Goal: Transaction & Acquisition: Purchase product/service

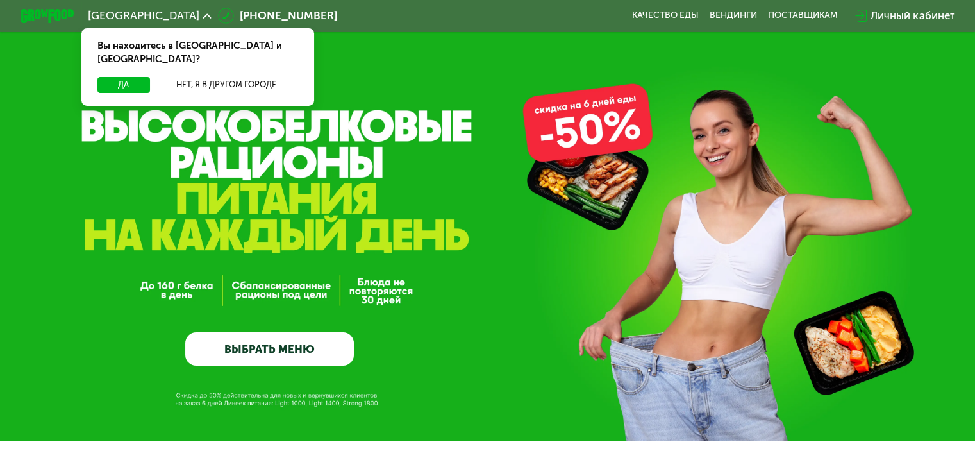
click at [256, 353] on link "ВЫБРАТЬ МЕНЮ" at bounding box center [269, 349] width 169 height 34
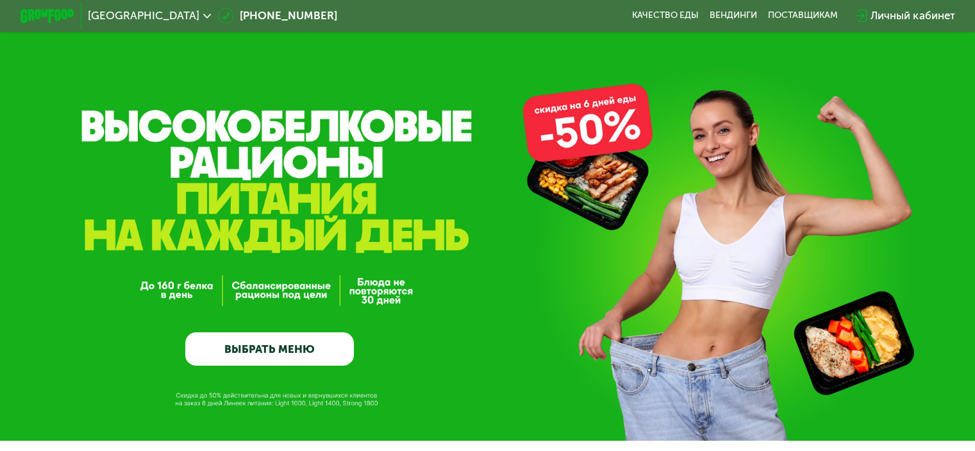
click at [203, 12] on icon at bounding box center [207, 16] width 8 height 8
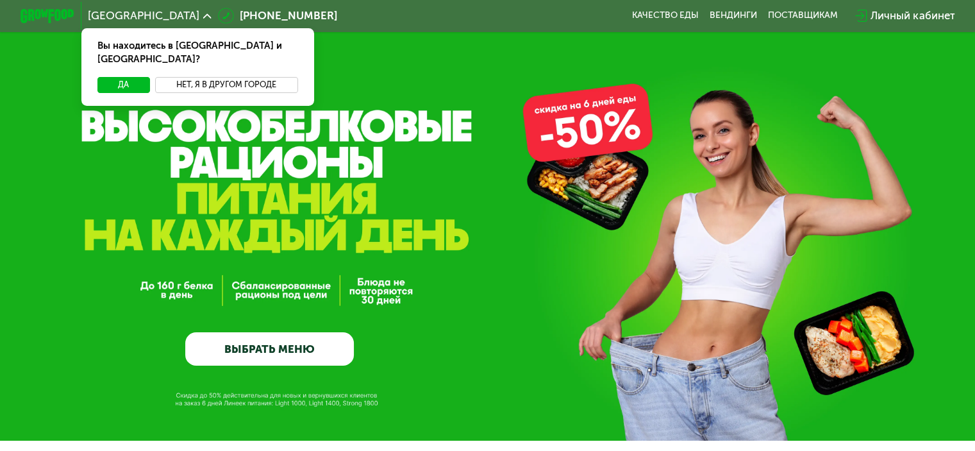
click at [214, 77] on button "Нет, я в другом городе" at bounding box center [226, 85] width 143 height 16
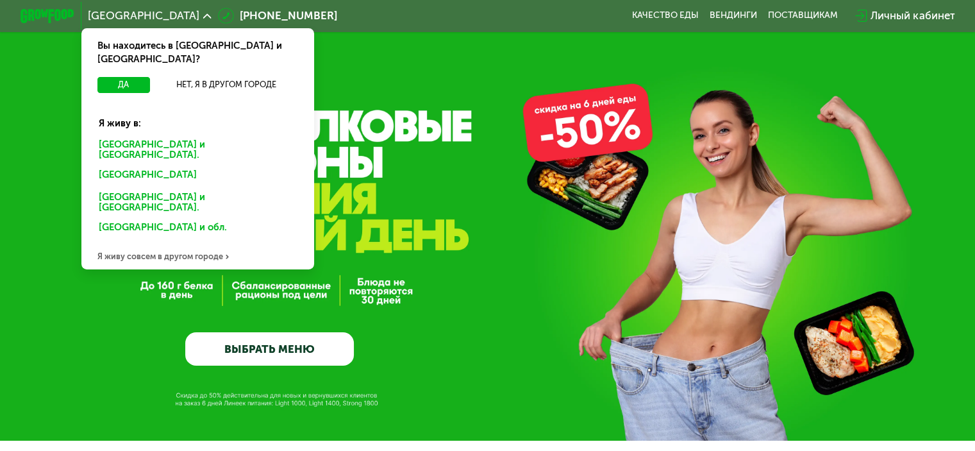
click at [348, 56] on div "GrowFood — доставка правильного питания ВЫБРАТЬ МЕНЮ" at bounding box center [487, 220] width 975 height 440
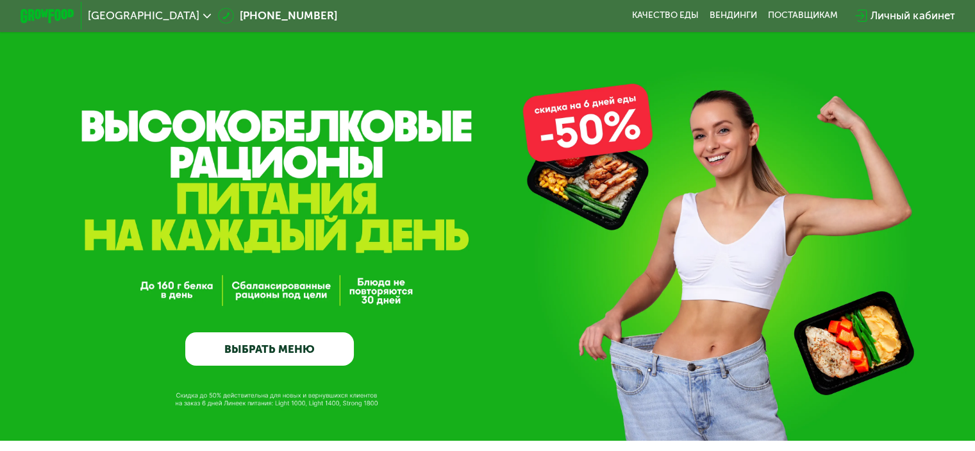
click at [278, 355] on link "ВЫБРАТЬ МЕНЮ" at bounding box center [269, 349] width 169 height 34
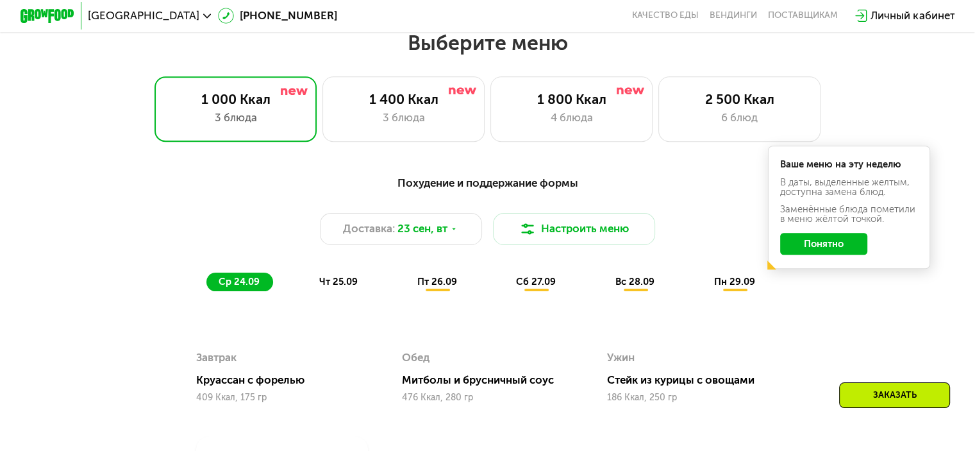
scroll to position [862, 0]
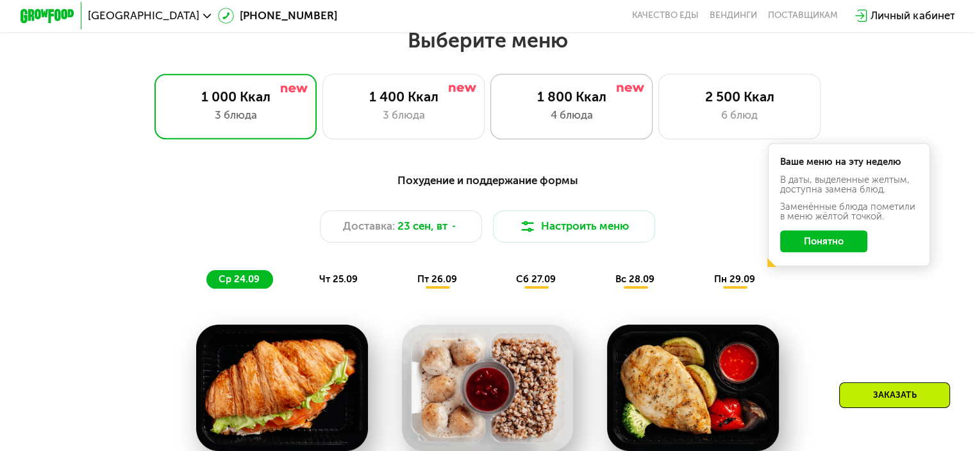
click at [542, 104] on div "1 800 Ккал" at bounding box center [572, 96] width 134 height 16
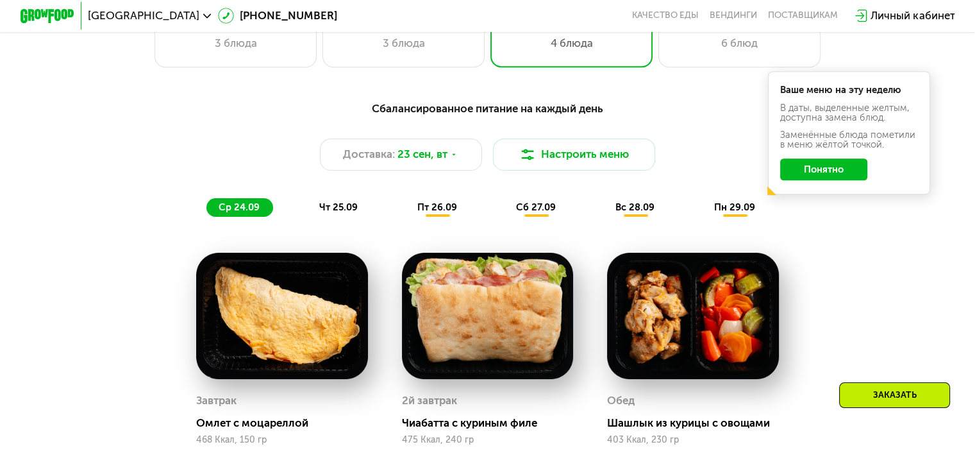
scroll to position [798, 0]
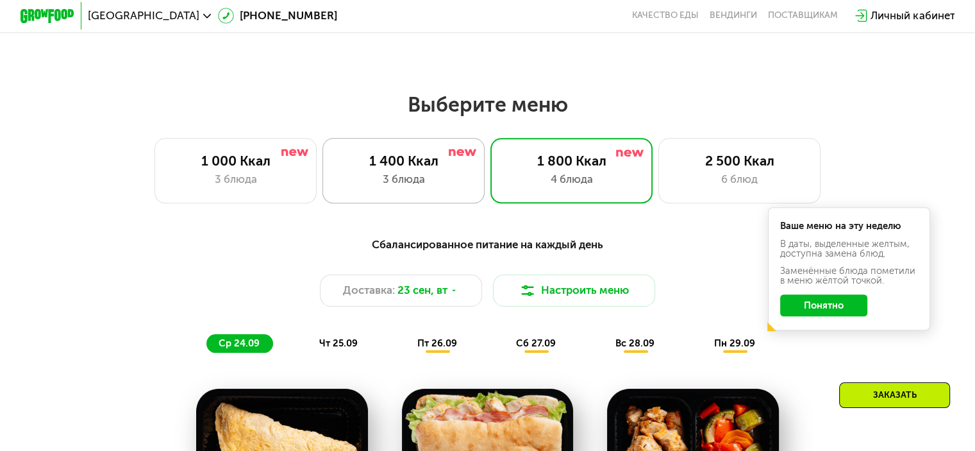
click at [402, 166] on div "1 400 Ккал" at bounding box center [404, 161] width 134 height 16
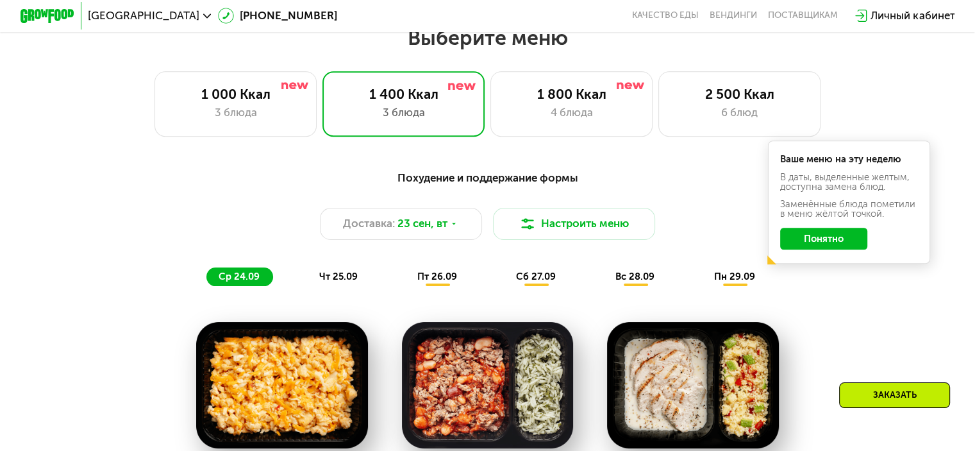
scroll to position [870, 0]
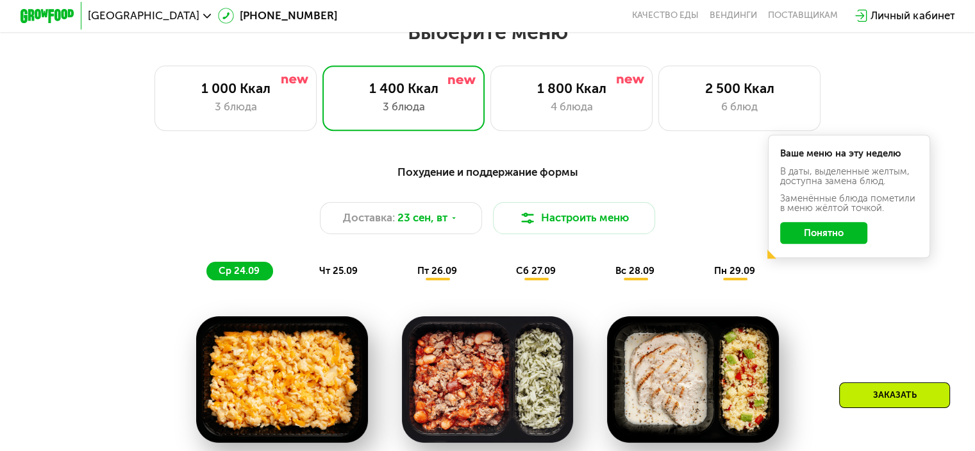
click at [319, 274] on span "чт 25.09" at bounding box center [338, 271] width 38 height 12
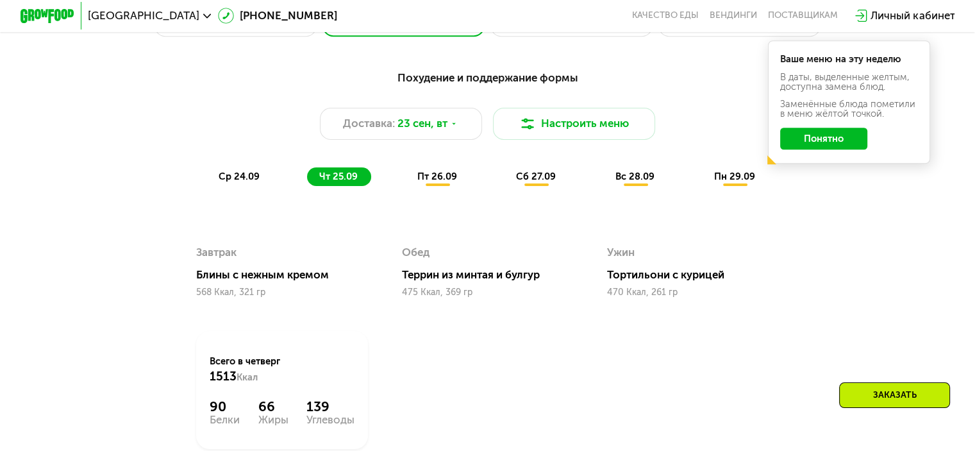
scroll to position [1062, 0]
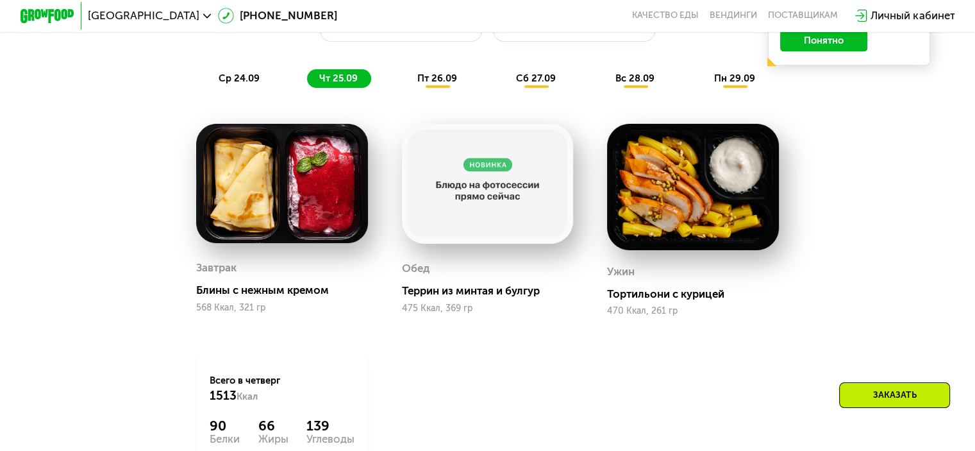
click at [476, 170] on img at bounding box center [488, 184] width 172 height 120
click at [444, 84] on span "пт 26.09" at bounding box center [437, 78] width 40 height 12
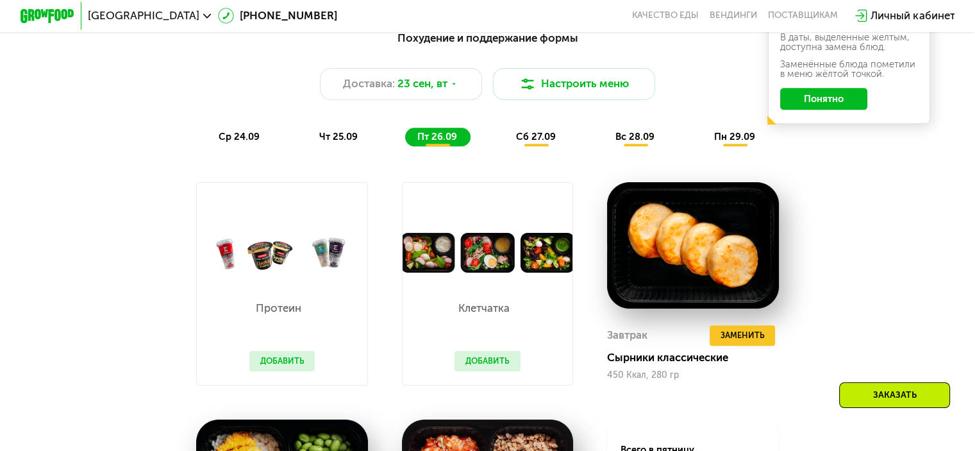
scroll to position [998, 0]
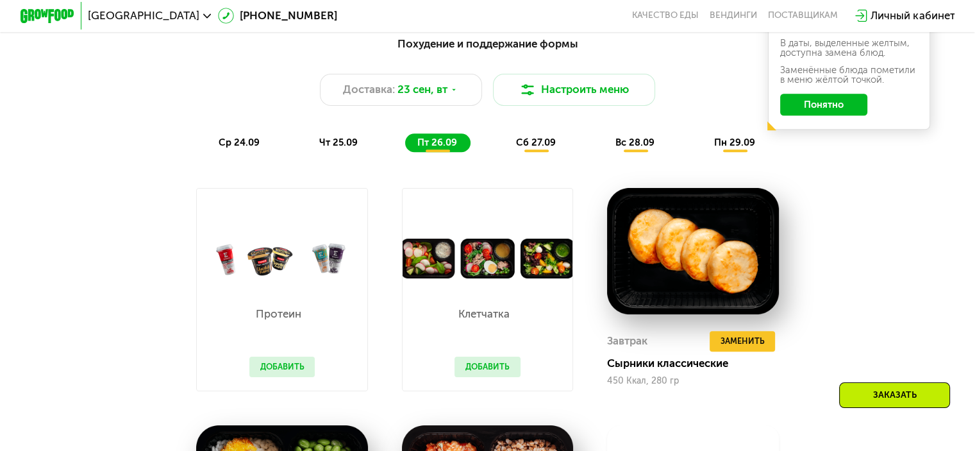
click at [524, 148] on span "сб 27.09" at bounding box center [536, 143] width 40 height 12
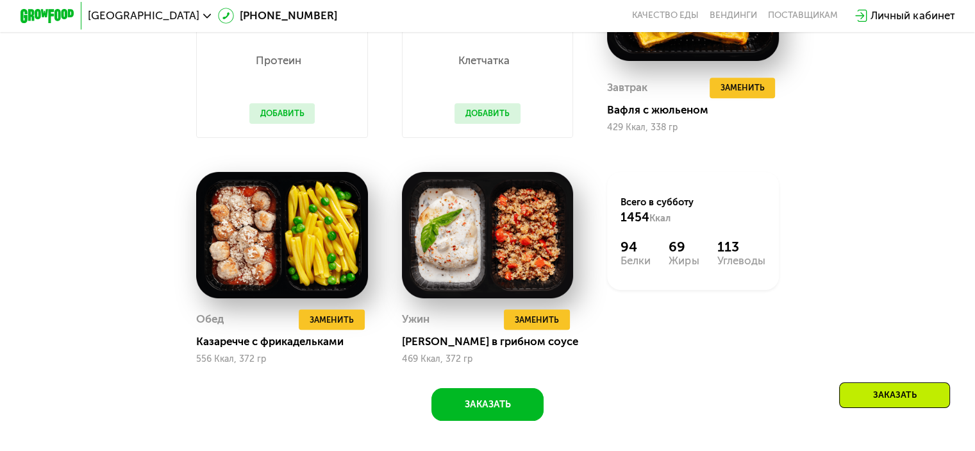
scroll to position [1255, 0]
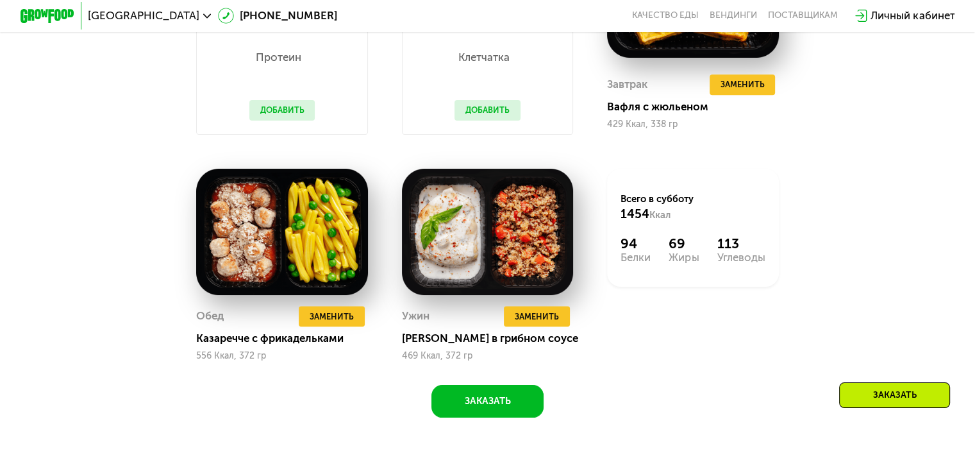
click at [885, 392] on div "Заказать" at bounding box center [894, 395] width 111 height 26
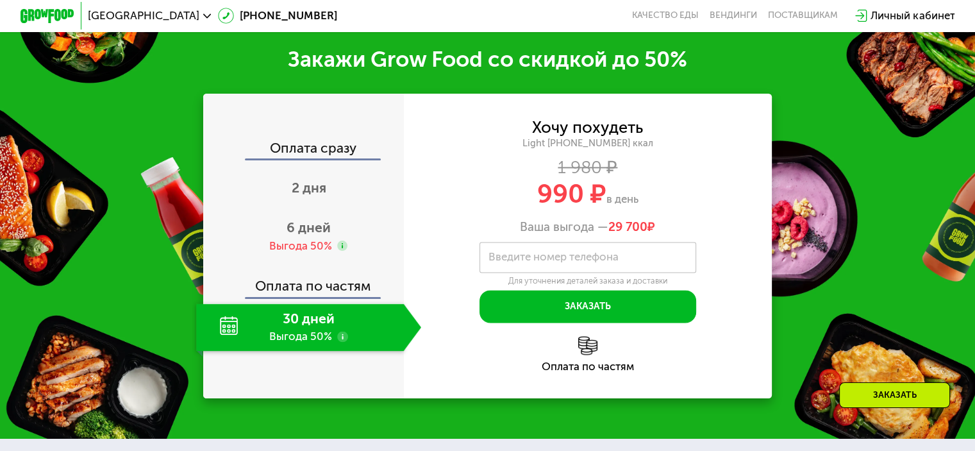
scroll to position [1718, 0]
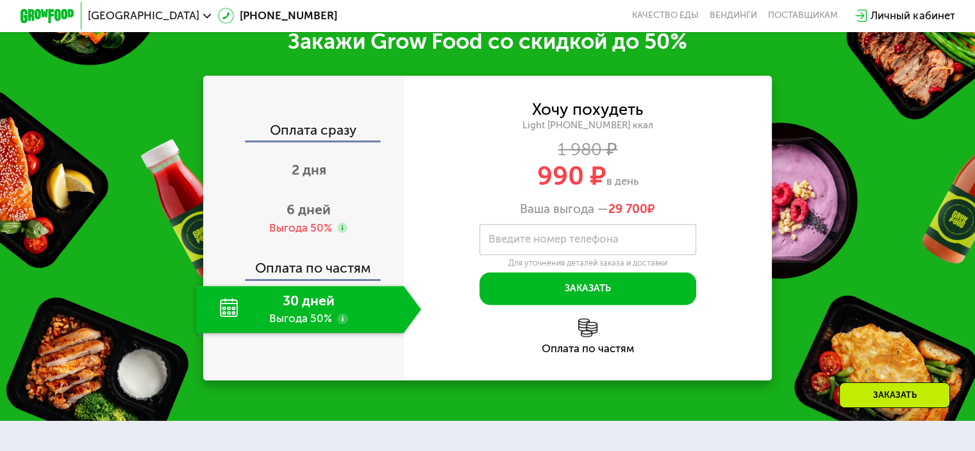
click at [541, 243] on label "Введите номер телефона" at bounding box center [554, 239] width 130 height 8
click at [541, 255] on input "Введите номер телефона" at bounding box center [588, 239] width 217 height 31
type input "****"
drag, startPoint x: 849, startPoint y: 213, endPoint x: 853, endPoint y: 83, distance: 130.2
click at [854, 197] on div "Закажи Grow Food со скидкой до 50% Оплата сразу 2 дня 6 дней Выгода 50% Оплата …" at bounding box center [487, 203] width 975 height 433
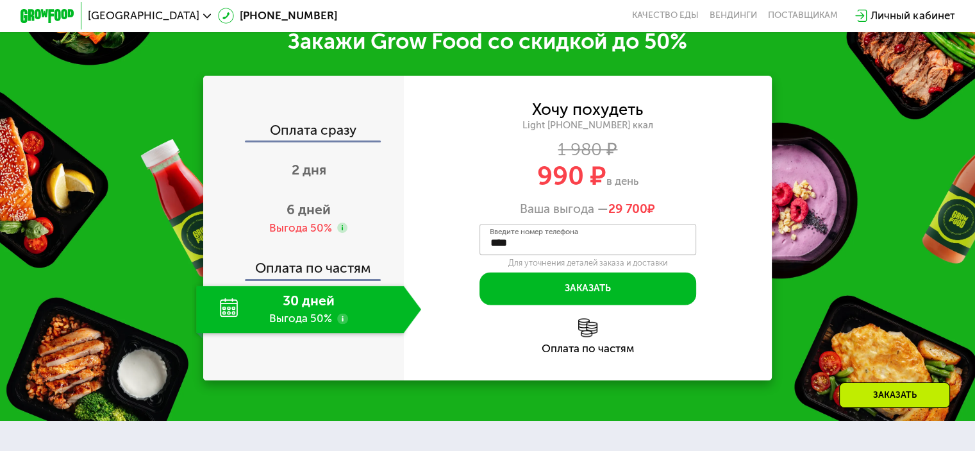
click at [880, 12] on div "Личный кабинет" at bounding box center [913, 16] width 84 height 16
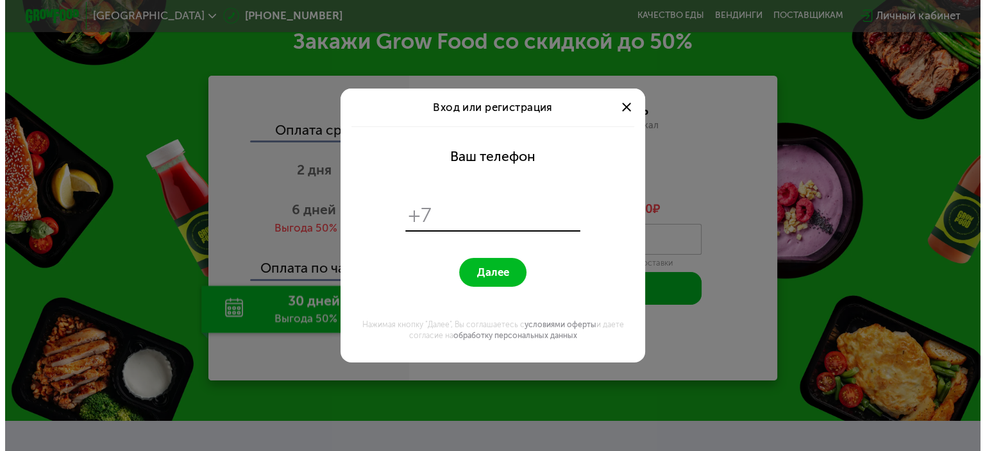
scroll to position [0, 0]
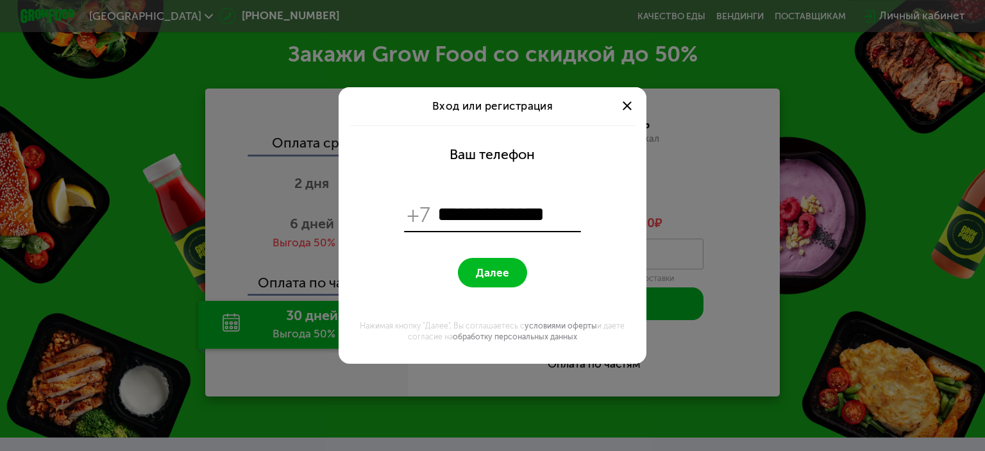
type input "**********"
click at [458, 258] on button "Далее" at bounding box center [492, 272] width 69 height 29
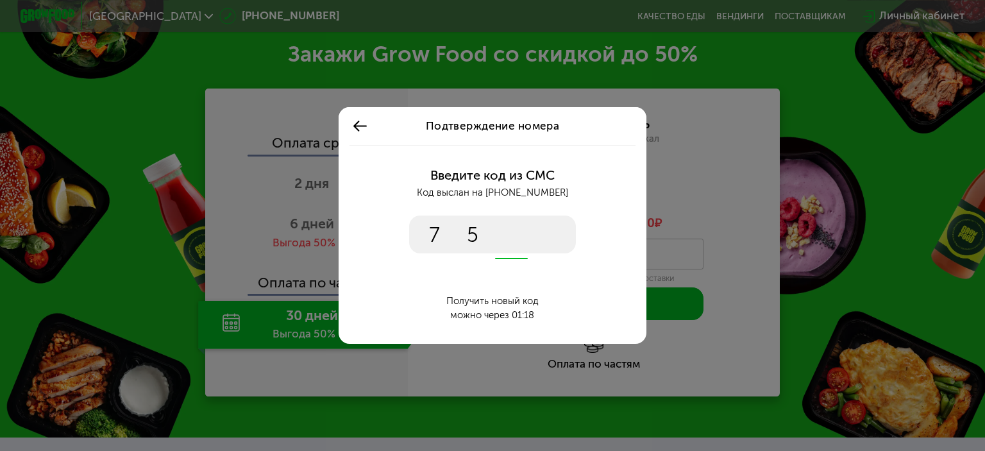
type input "****"
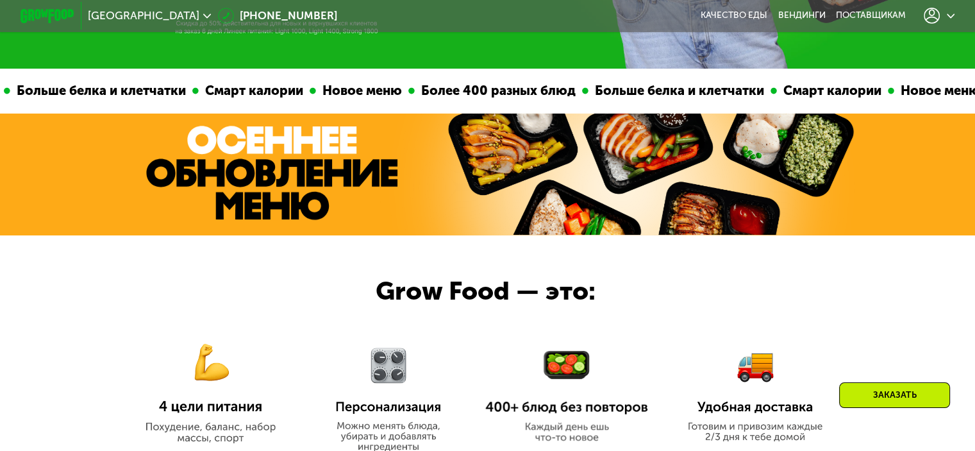
scroll to position [821, 0]
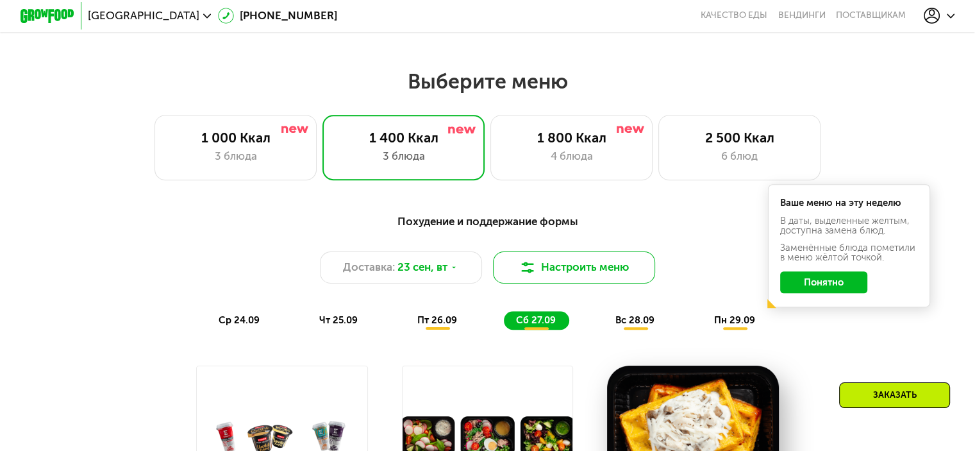
click at [578, 277] on button "Настроить меню" at bounding box center [574, 267] width 163 height 33
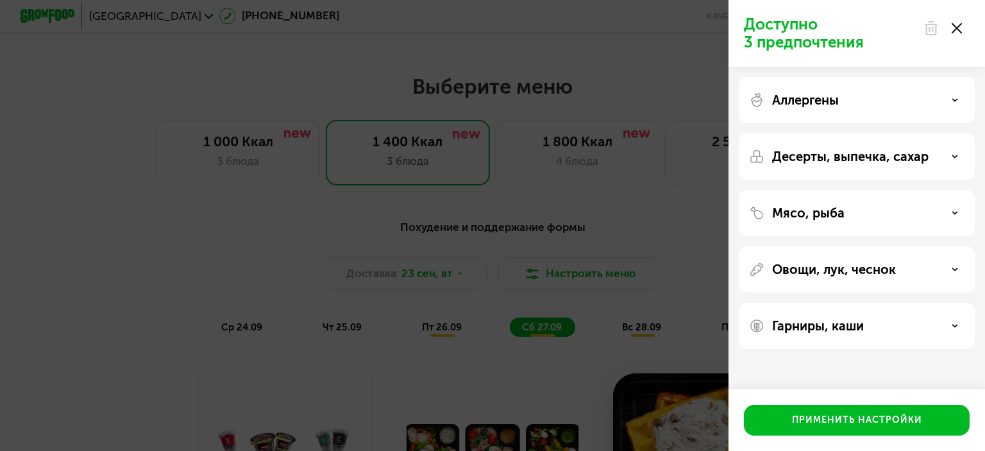
click at [136, 167] on div "Доступно 3 предпочтения Аллергены Десерты, выпечка, сахар Мясо, рыба Овощи, лук…" at bounding box center [492, 225] width 985 height 451
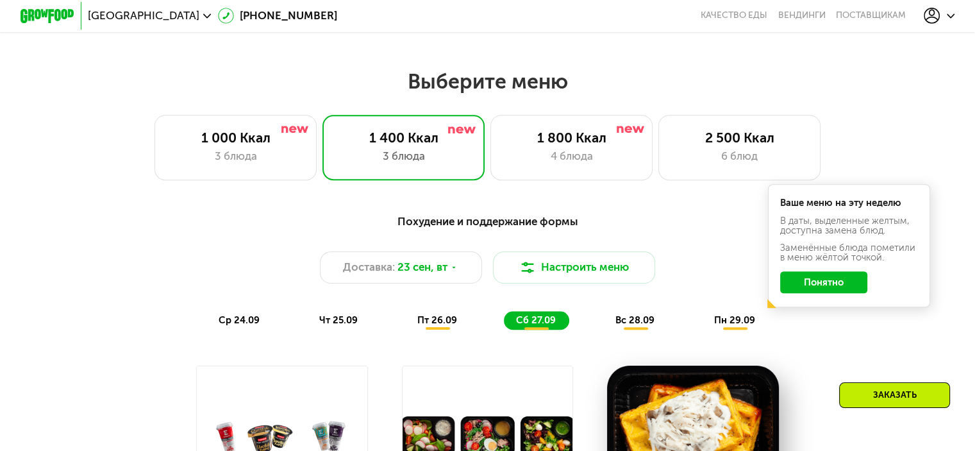
click at [842, 293] on button "Понятно" at bounding box center [823, 282] width 87 height 22
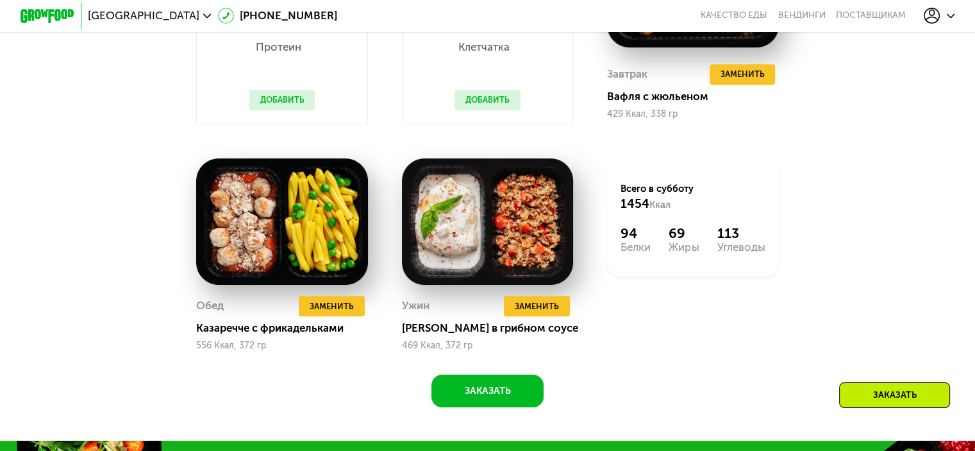
scroll to position [1462, 0]
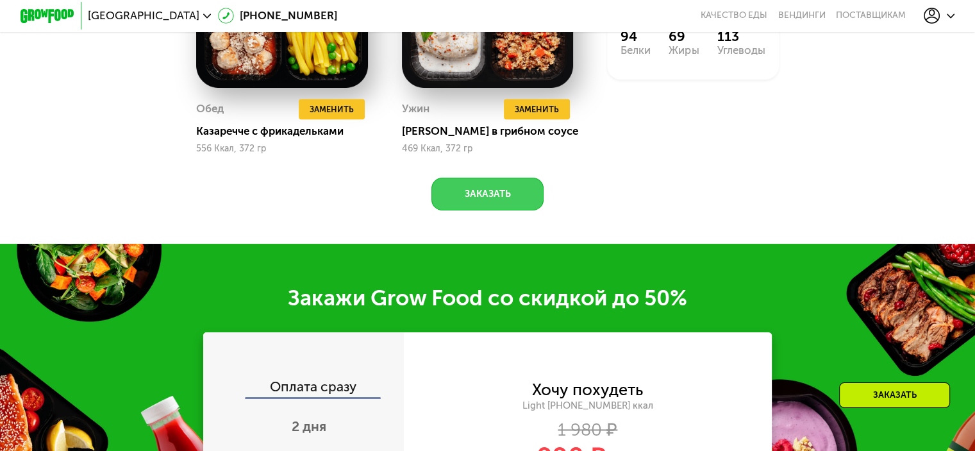
click at [473, 207] on button "Заказать" at bounding box center [487, 194] width 112 height 33
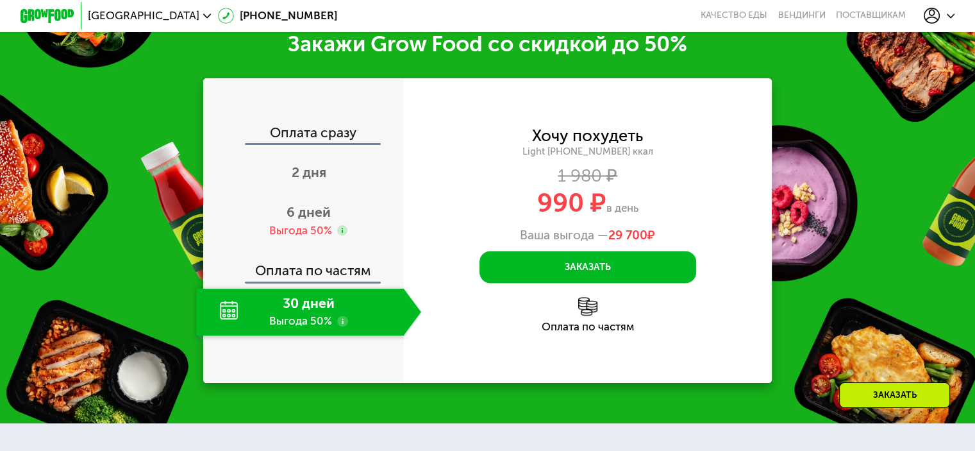
scroll to position [1718, 0]
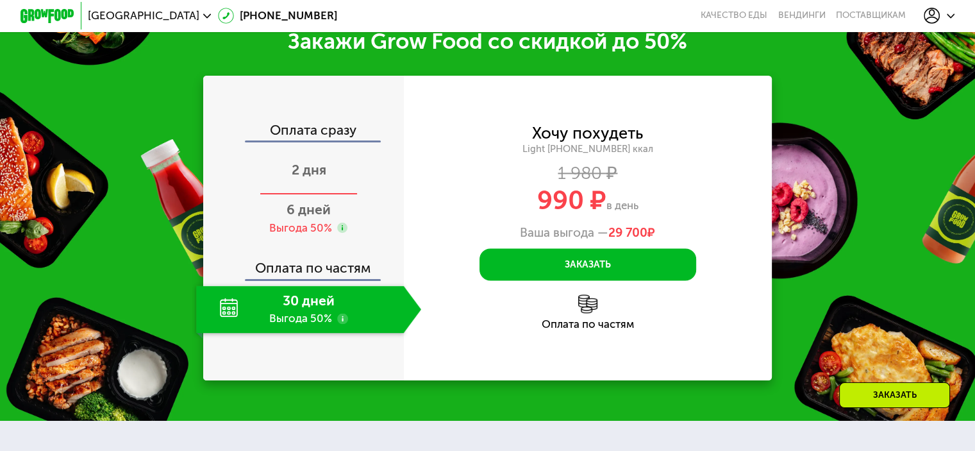
click at [317, 178] on span "2 дня" at bounding box center [309, 170] width 35 height 16
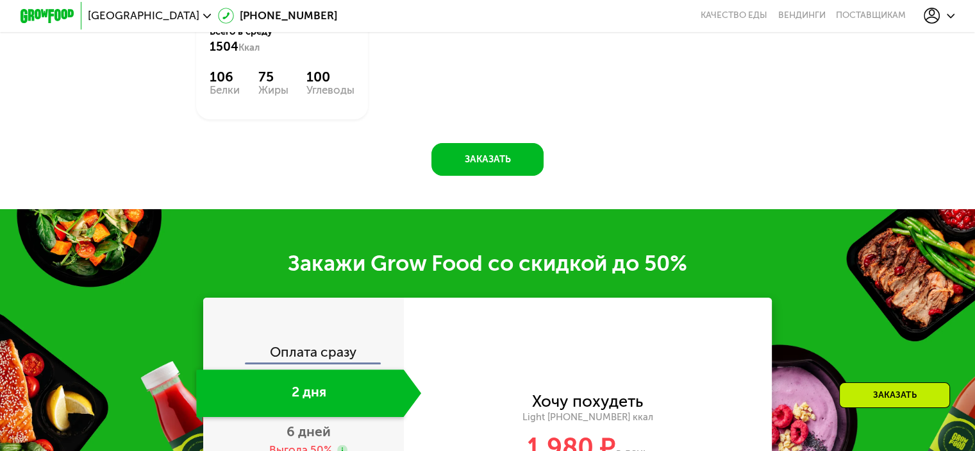
scroll to position [1590, 0]
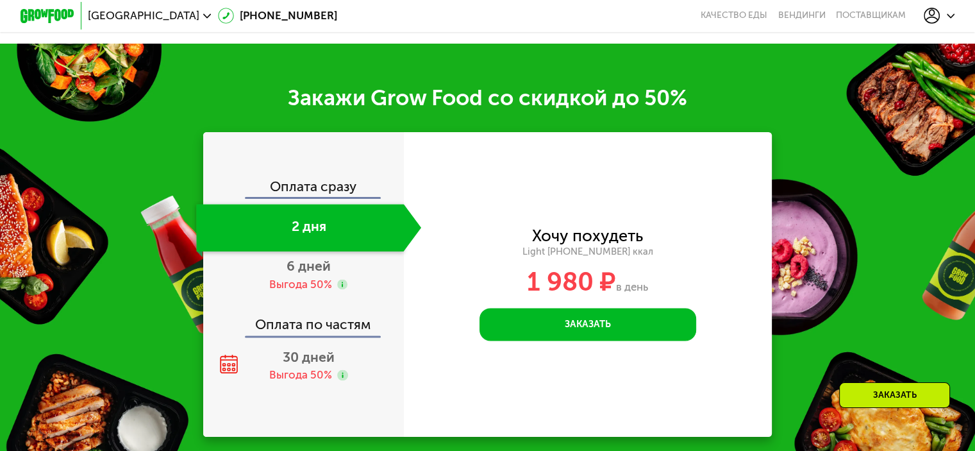
click at [810, 22] on div "Москва 8 (800) 555-21-78 Качество еды Вендинги поставщикам" at bounding box center [487, 15] width 948 height 29
click at [808, 17] on link "Вендинги" at bounding box center [801, 15] width 47 height 11
click at [276, 278] on div "Выгода 50%" at bounding box center [300, 284] width 63 height 15
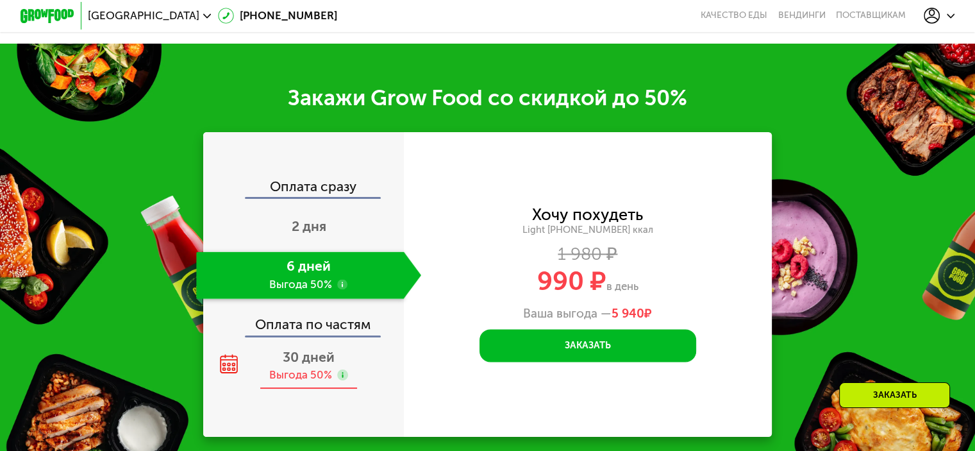
click at [344, 380] on icon at bounding box center [342, 374] width 11 height 11
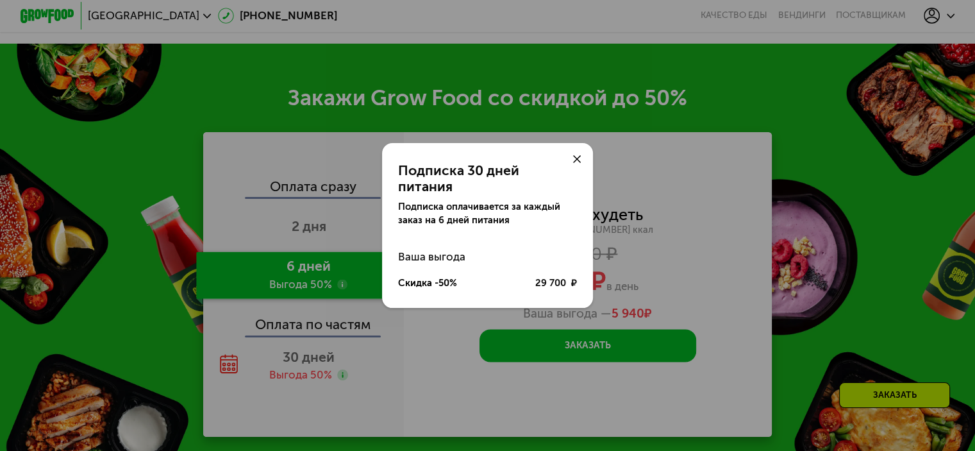
click at [574, 163] on icon at bounding box center [577, 159] width 8 height 8
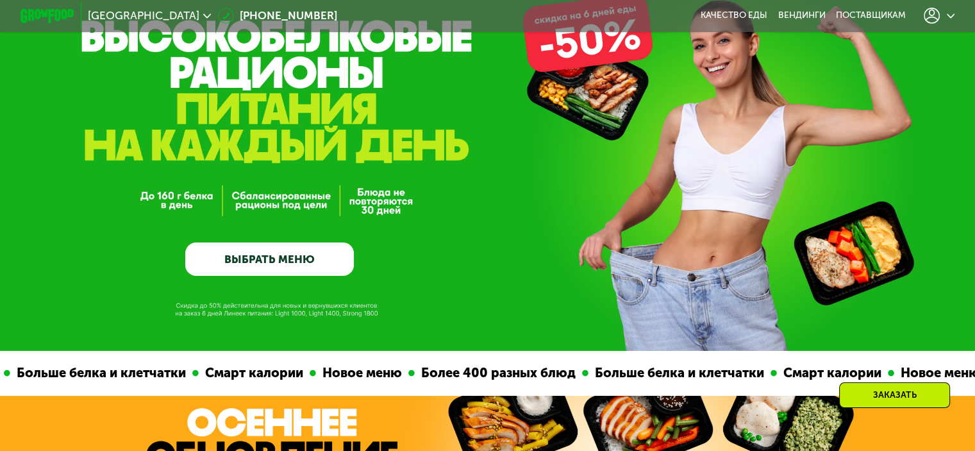
scroll to position [0, 0]
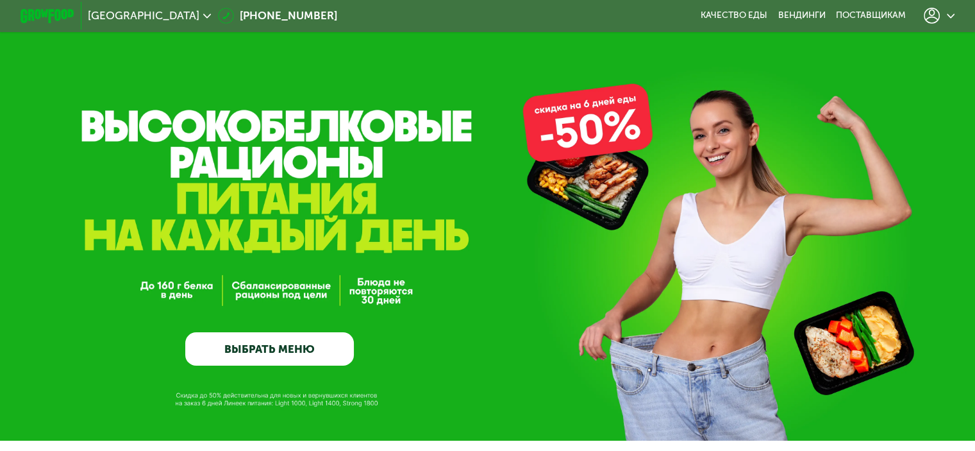
click at [262, 344] on link "ВЫБРАТЬ МЕНЮ" at bounding box center [269, 349] width 169 height 34
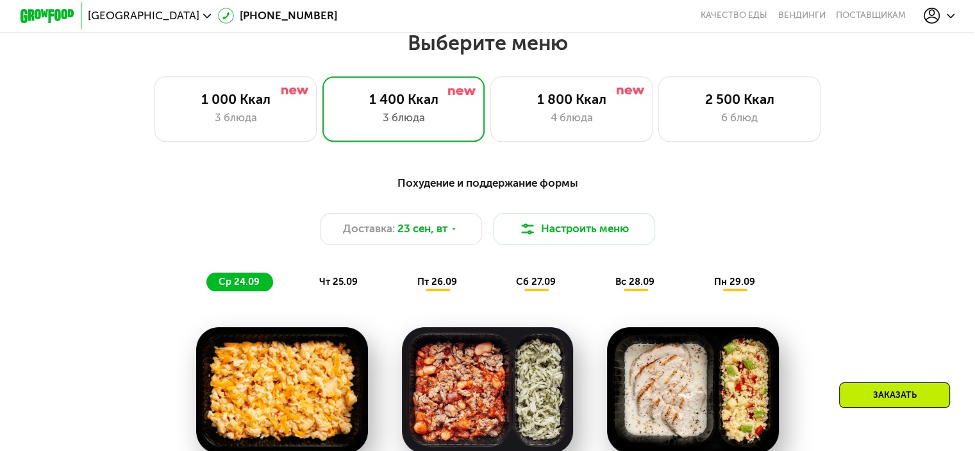
scroll to position [862, 0]
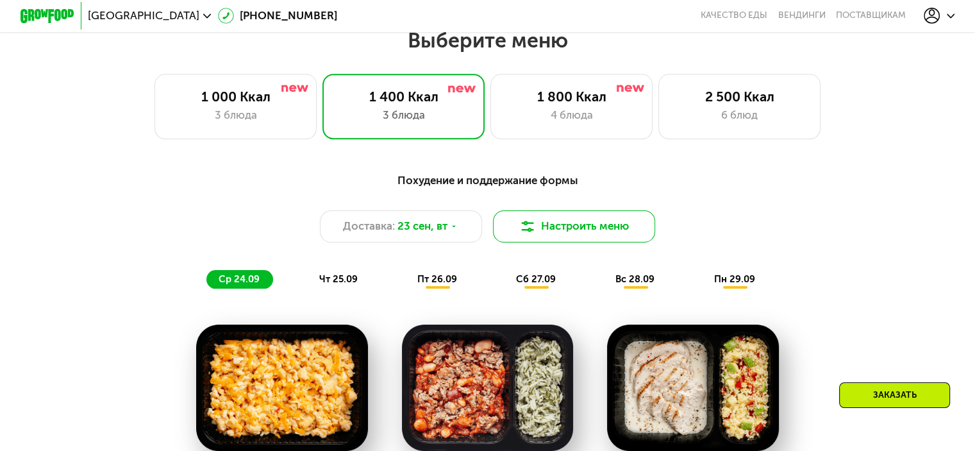
click at [556, 226] on button "Настроить меню" at bounding box center [574, 226] width 163 height 33
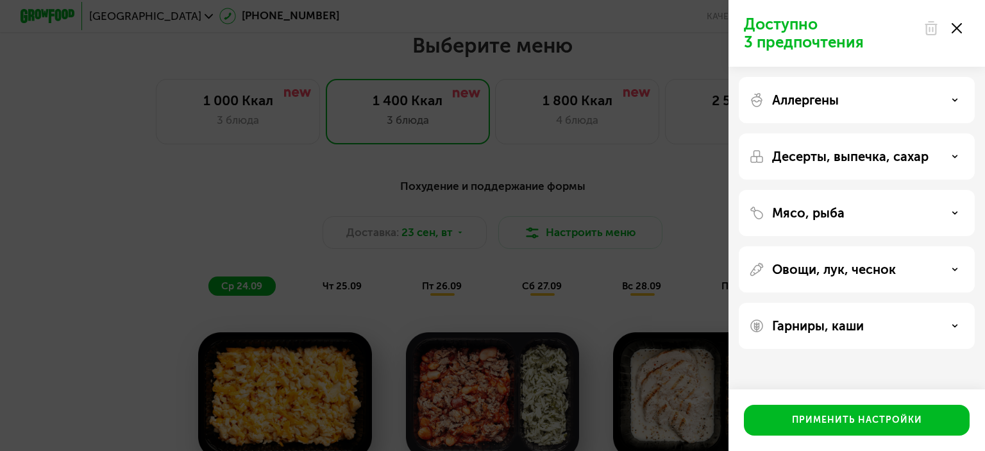
click at [226, 246] on div "Доступно 3 предпочтения Аллергены Десерты, выпечка, сахар Мясо, рыба Овощи, лук…" at bounding box center [492, 225] width 985 height 451
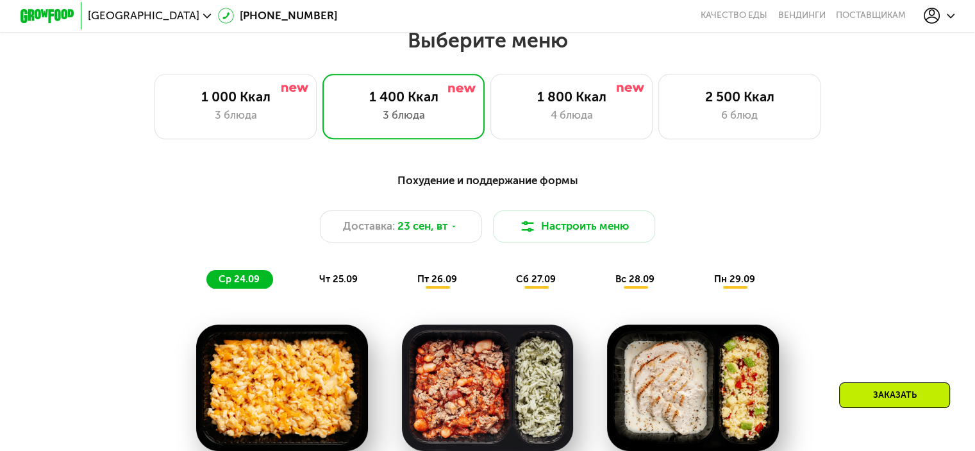
click at [461, 187] on div "Похудение и поддержание формы" at bounding box center [488, 180] width 802 height 17
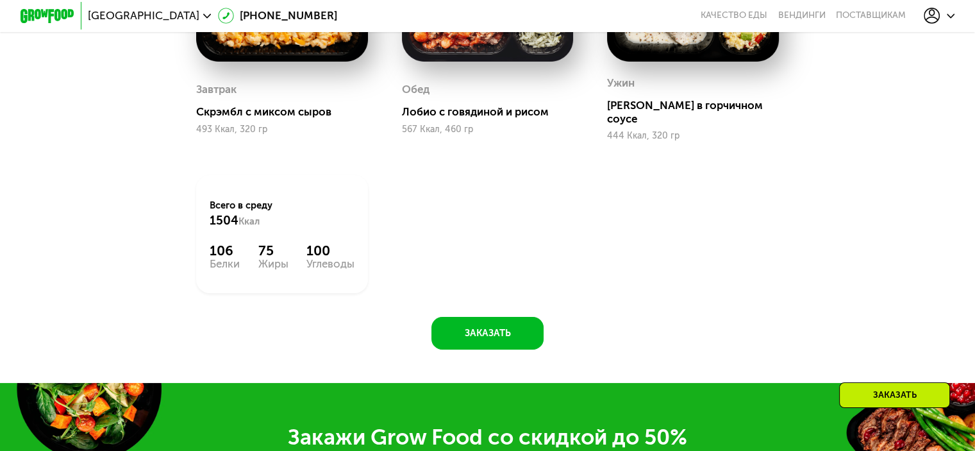
scroll to position [1375, 0]
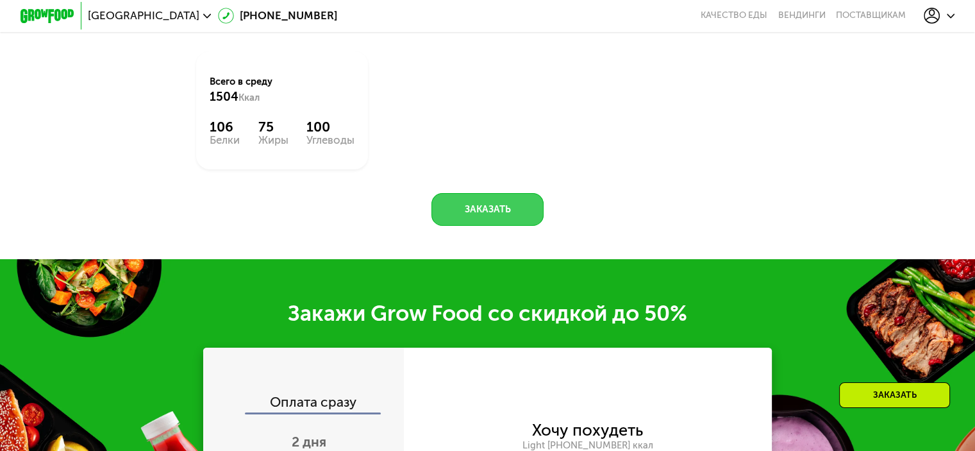
click at [465, 202] on button "Заказать" at bounding box center [487, 209] width 112 height 33
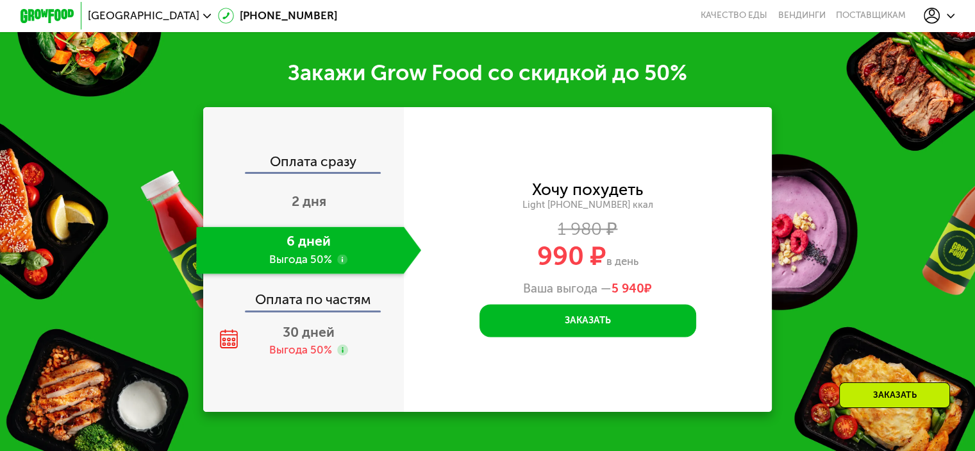
scroll to position [1632, 0]
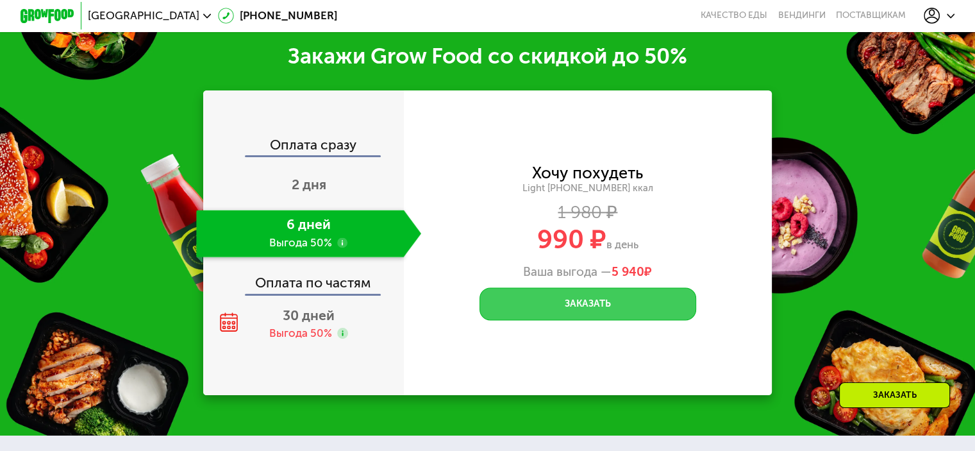
click at [548, 303] on button "Заказать" at bounding box center [588, 303] width 217 height 33
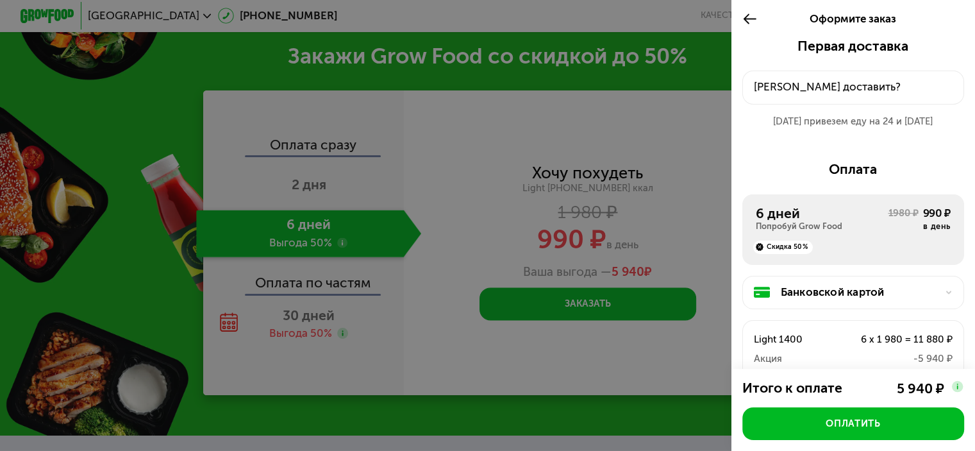
click at [742, 20] on icon at bounding box center [749, 19] width 15 height 16
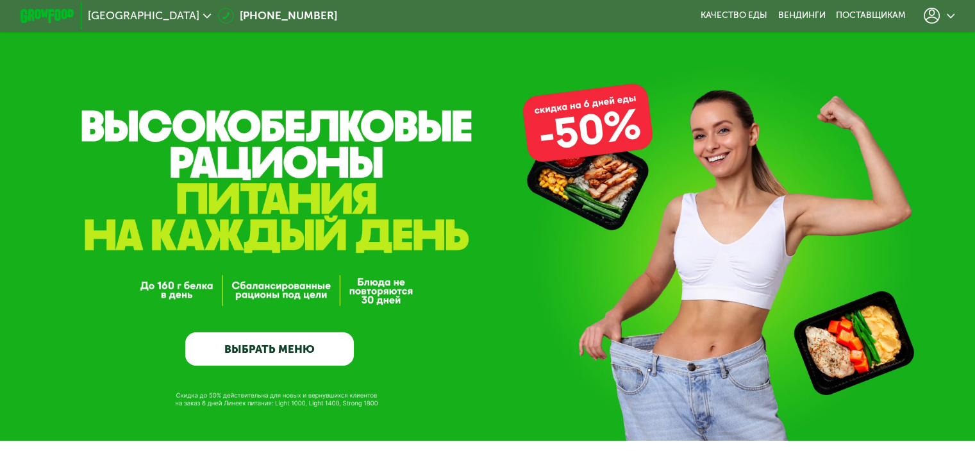
click at [929, 10] on icon at bounding box center [932, 16] width 16 height 16
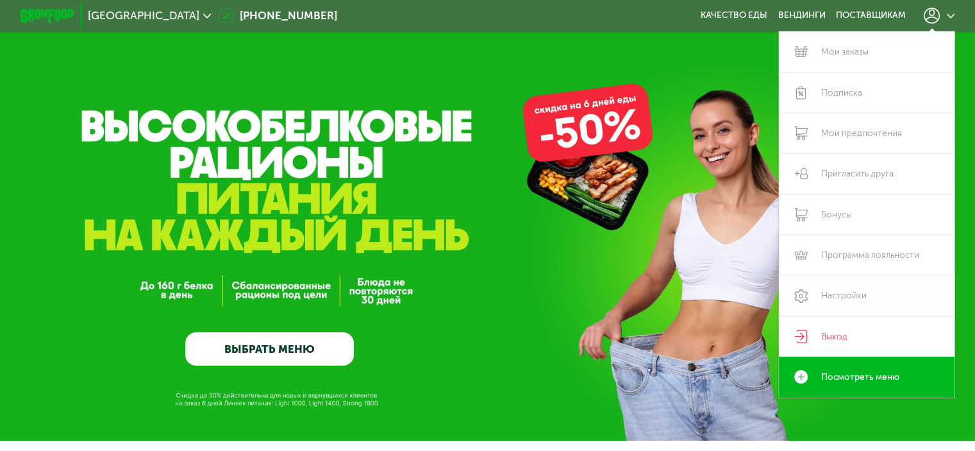
click at [851, 293] on link "Настройки" at bounding box center [867, 295] width 176 height 40
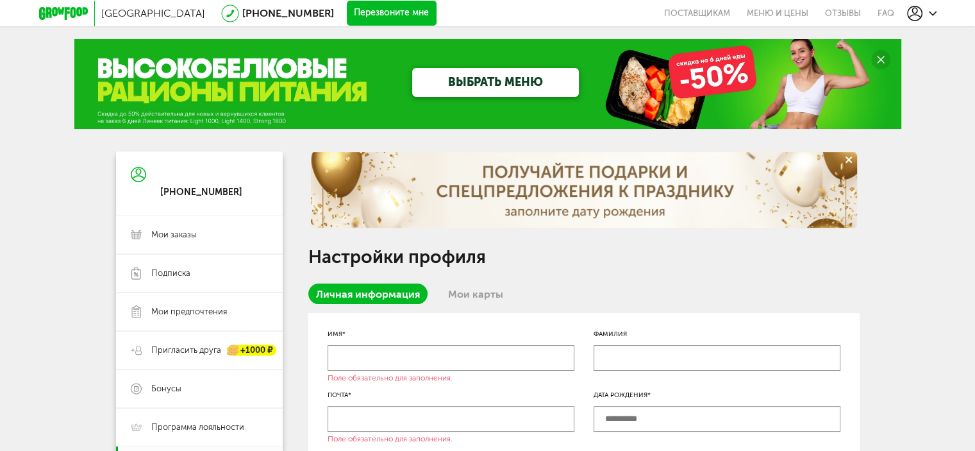
scroll to position [128, 0]
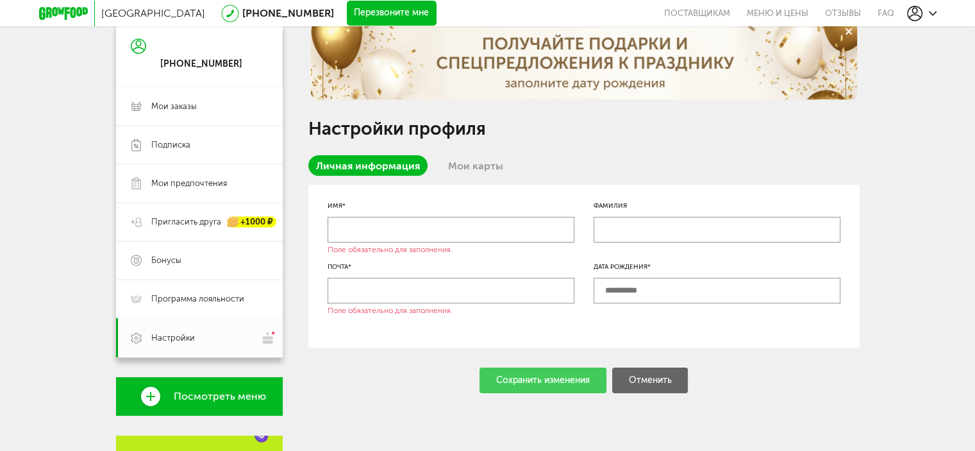
click at [380, 237] on input "text" at bounding box center [451, 230] width 247 height 26
type input "*******"
click at [438, 299] on input "text" at bounding box center [451, 291] width 247 height 26
type input "*"
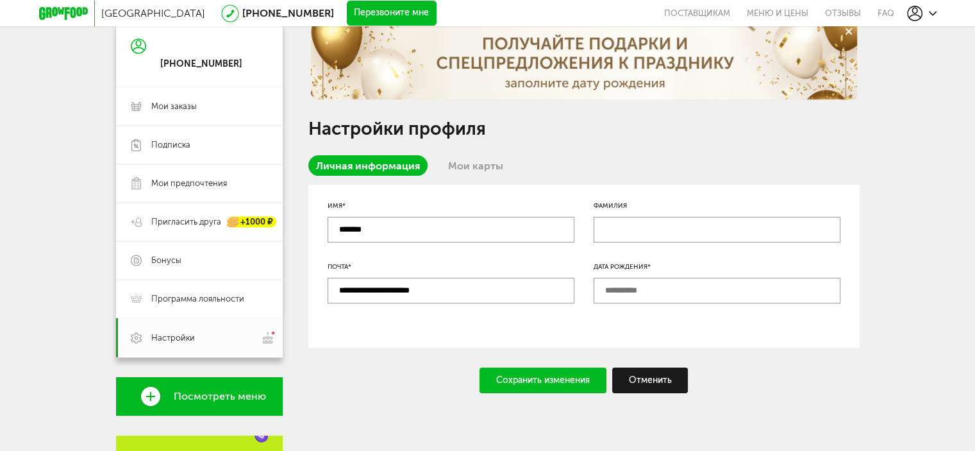
type input "**********"
click at [656, 233] on input "text" at bounding box center [717, 230] width 247 height 26
click at [644, 289] on input "text" at bounding box center [717, 291] width 247 height 26
type input "**********"
click at [573, 371] on div "Сохранить изменения" at bounding box center [543, 380] width 127 height 26
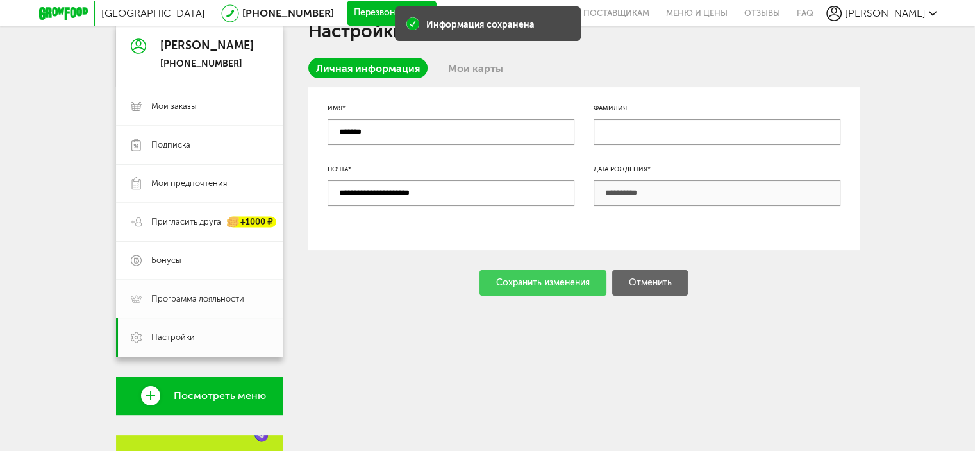
click at [208, 304] on span "Программа лояльности" at bounding box center [197, 299] width 93 height 12
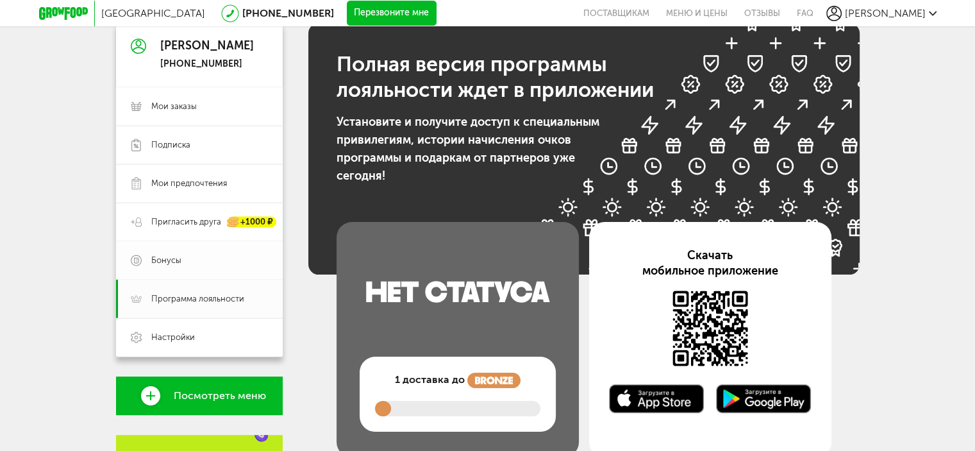
click at [178, 268] on link "Бонусы" at bounding box center [199, 260] width 167 height 38
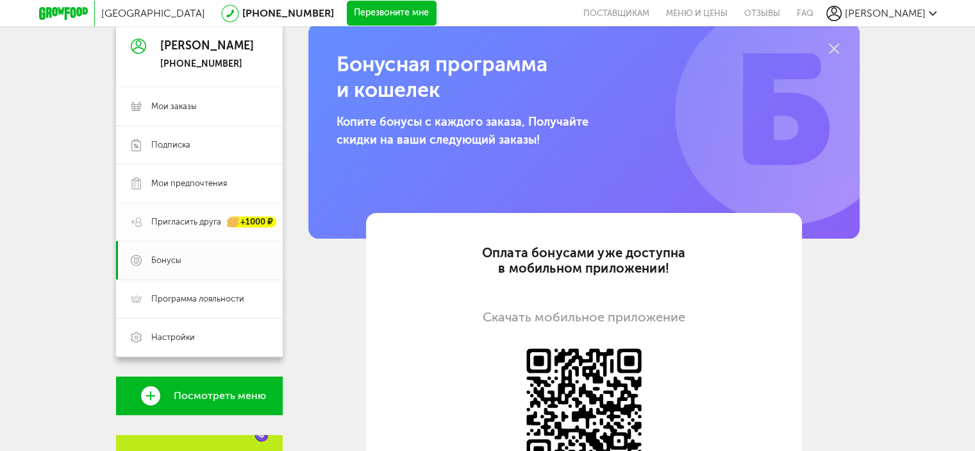
click at [166, 222] on span "Пригласить друга" at bounding box center [186, 222] width 70 height 12
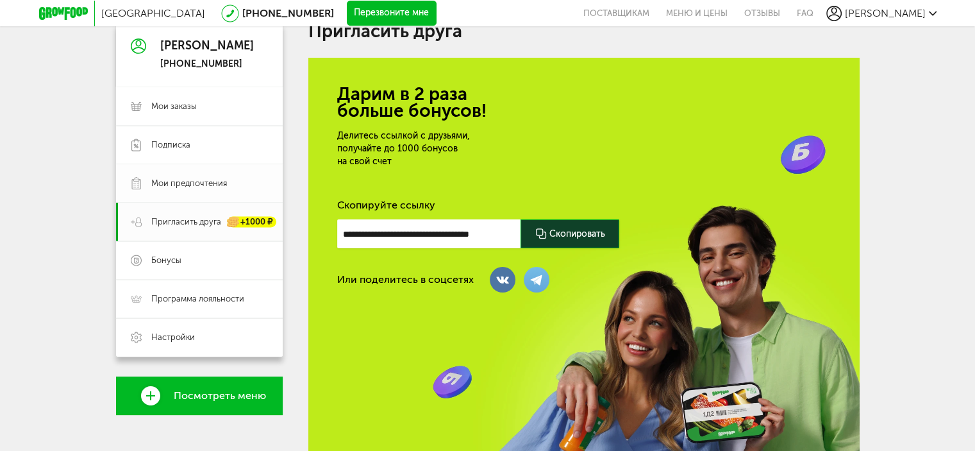
click at [172, 191] on link "Мои предпочтения" at bounding box center [199, 183] width 167 height 38
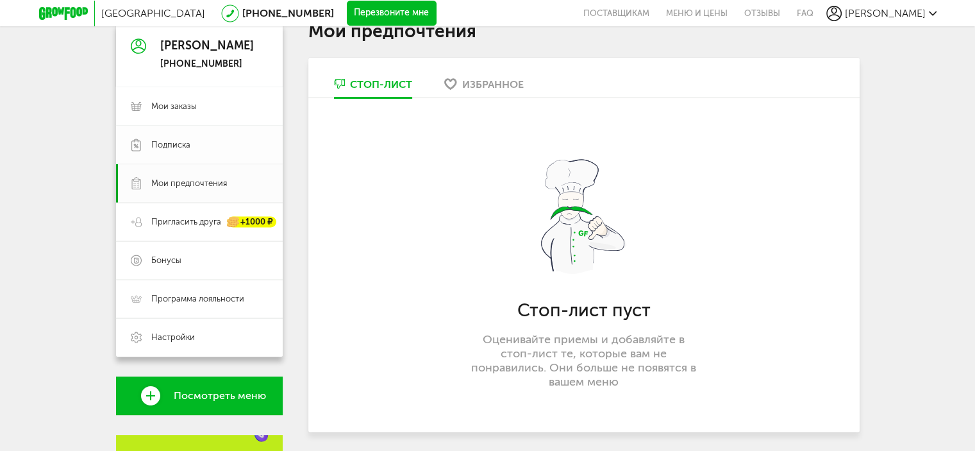
click at [170, 147] on span "Подписка" at bounding box center [170, 145] width 39 height 12
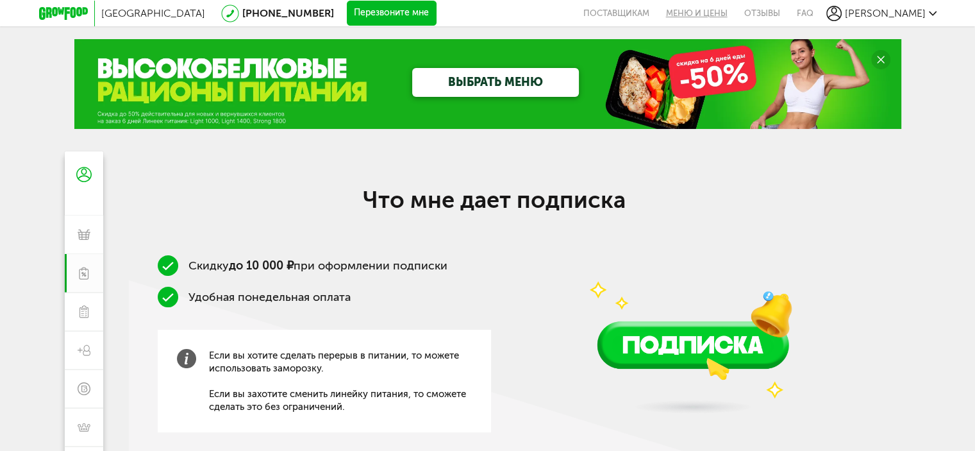
click at [728, 8] on link "Меню и цены" at bounding box center [697, 13] width 78 height 26
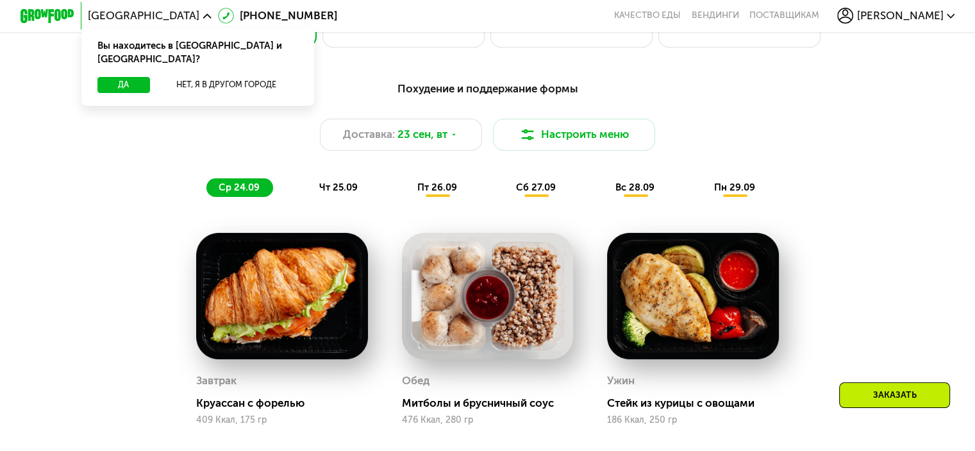
scroll to position [851, 0]
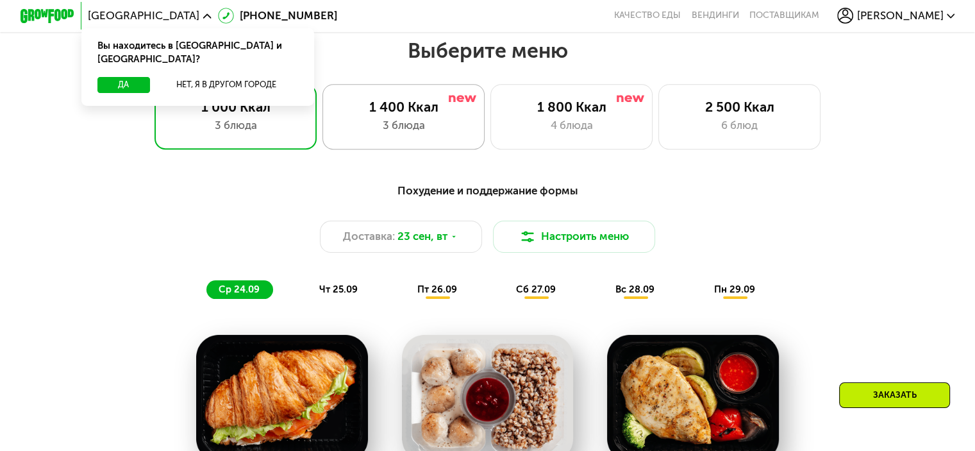
click at [351, 120] on div "1 400 Ккал 3 блюда" at bounding box center [403, 116] width 163 height 65
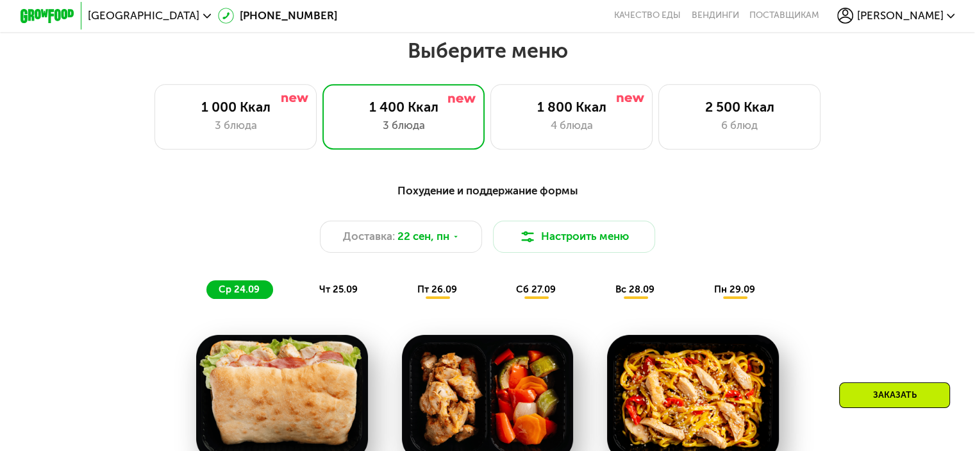
click at [344, 295] on span "чт 25.09" at bounding box center [338, 289] width 38 height 12
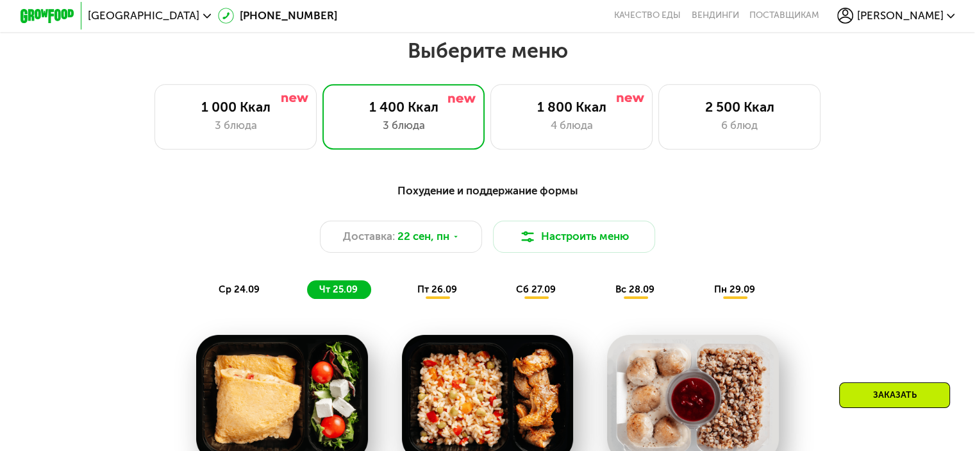
click at [441, 293] on span "пт 26.09" at bounding box center [437, 289] width 40 height 12
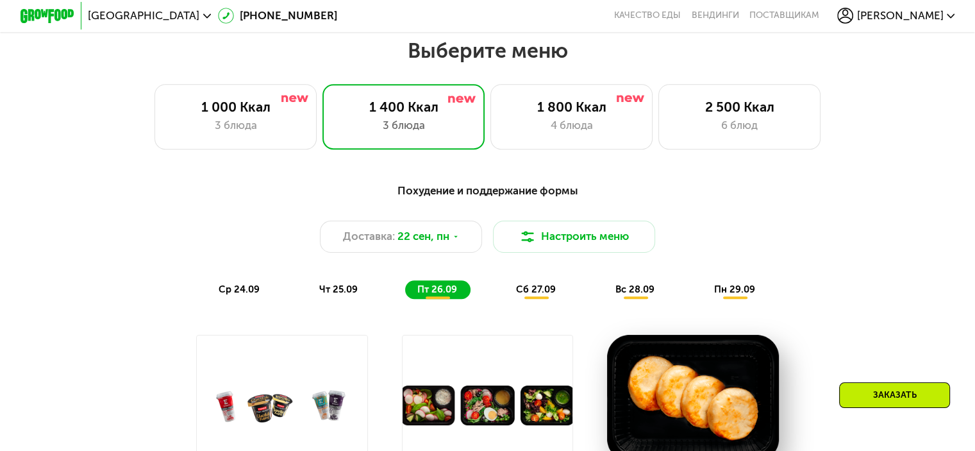
click at [546, 295] on span "сб 27.09" at bounding box center [536, 289] width 40 height 12
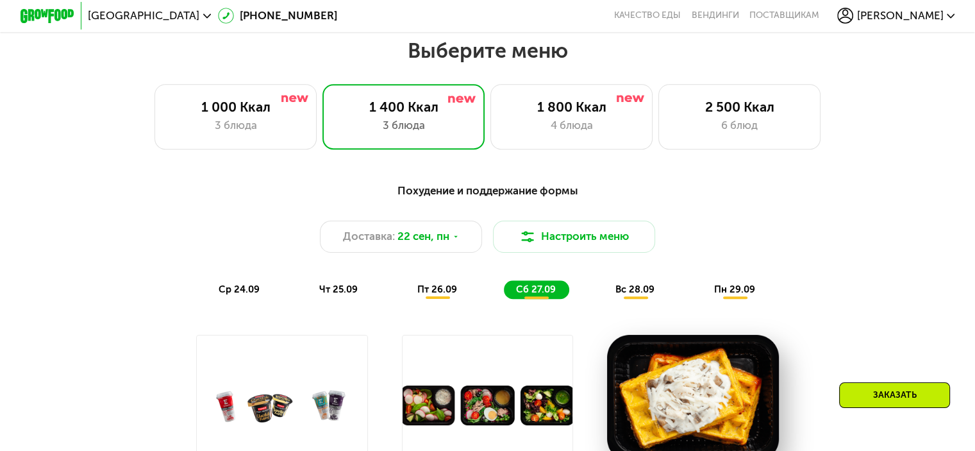
click at [632, 295] on span "вс 28.09" at bounding box center [634, 289] width 39 height 12
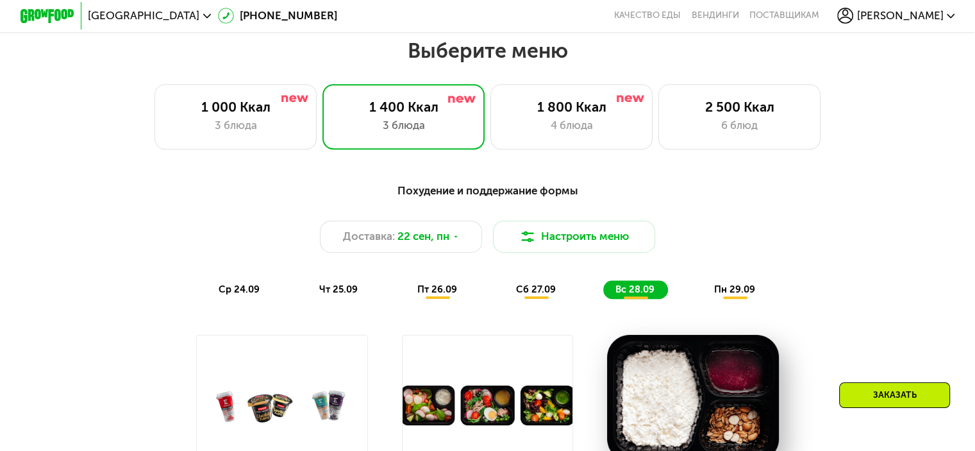
click at [726, 289] on div "пн 29.09" at bounding box center [735, 289] width 67 height 19
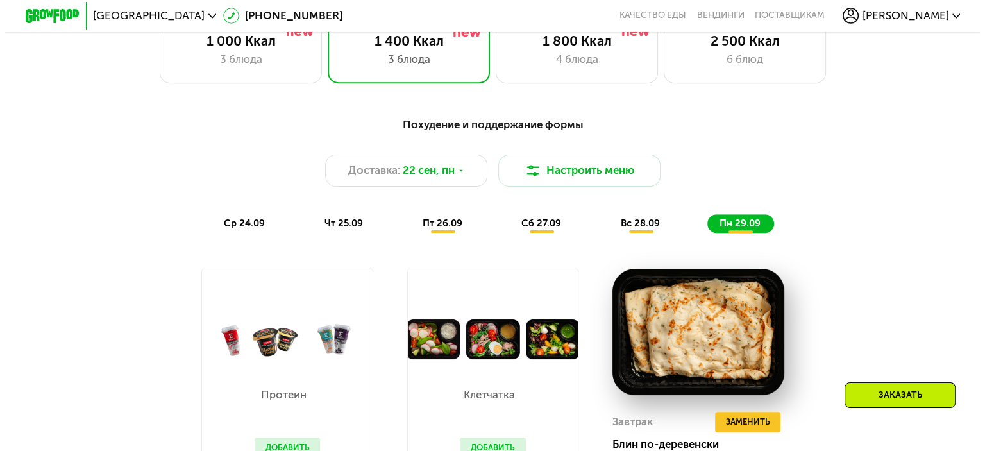
scroll to position [916, 0]
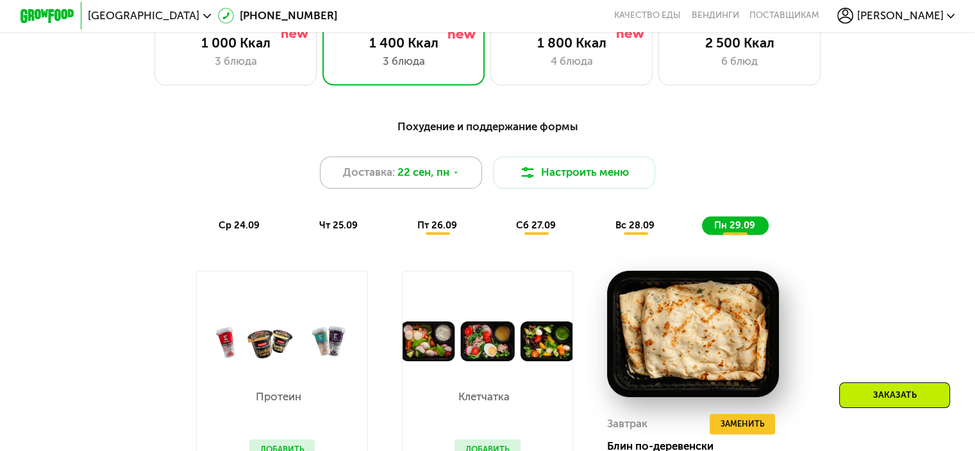
click at [381, 180] on span "Доставка:" at bounding box center [369, 172] width 52 height 16
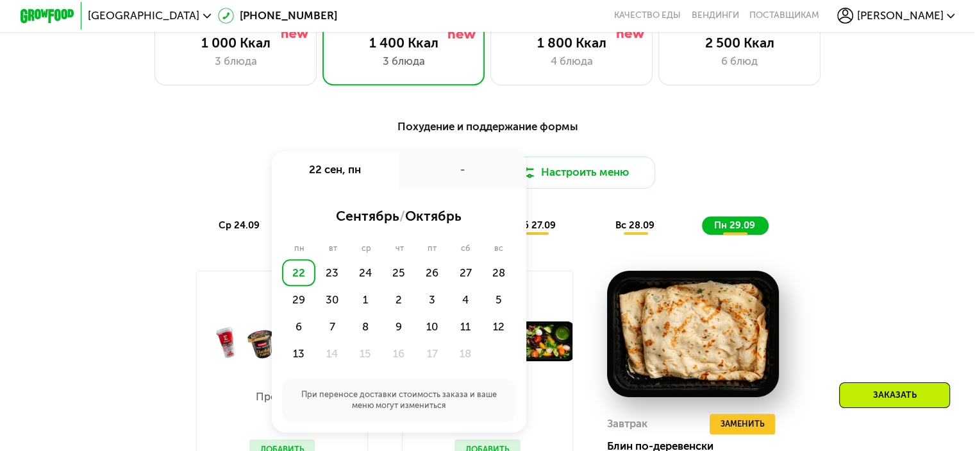
click at [712, 155] on div "Похудение и поддержание формы Доставка: 22 сен, пн 22 сен, пн - сентябрь / октя…" at bounding box center [488, 176] width 802 height 117
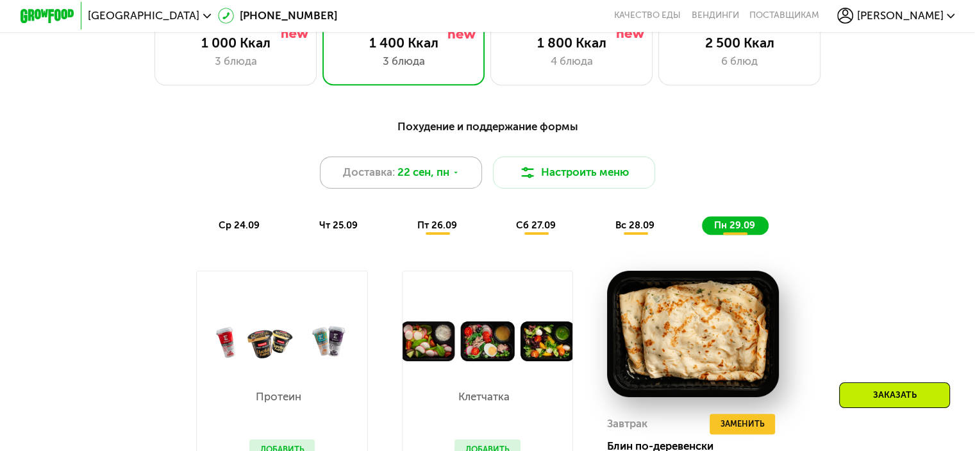
click at [459, 175] on icon at bounding box center [456, 173] width 8 height 8
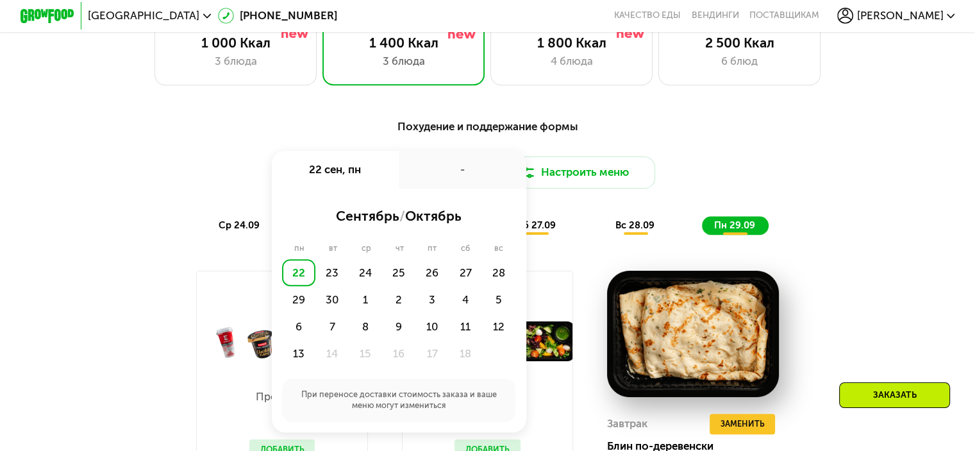
click at [684, 148] on div "Похудение и поддержание формы Доставка: 22 сен, пн 22 сен, пн - сентябрь / октя…" at bounding box center [488, 176] width 802 height 117
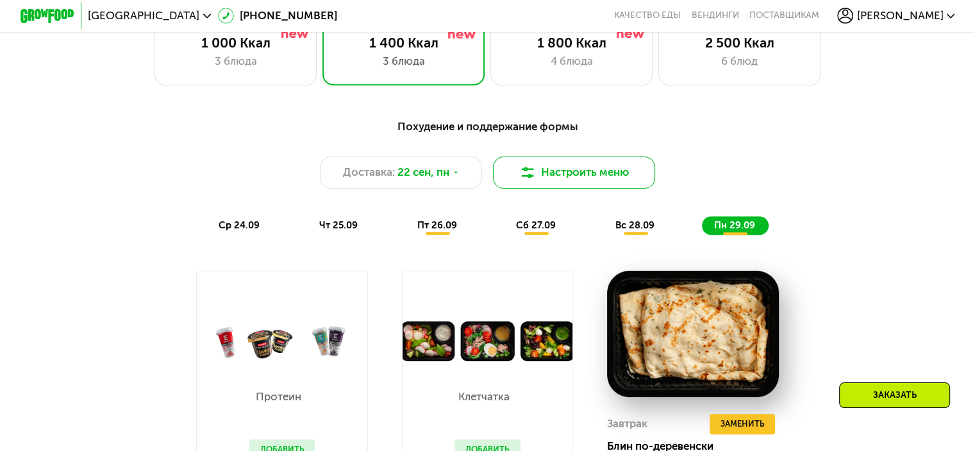
click at [564, 180] on button "Настроить меню" at bounding box center [574, 172] width 163 height 33
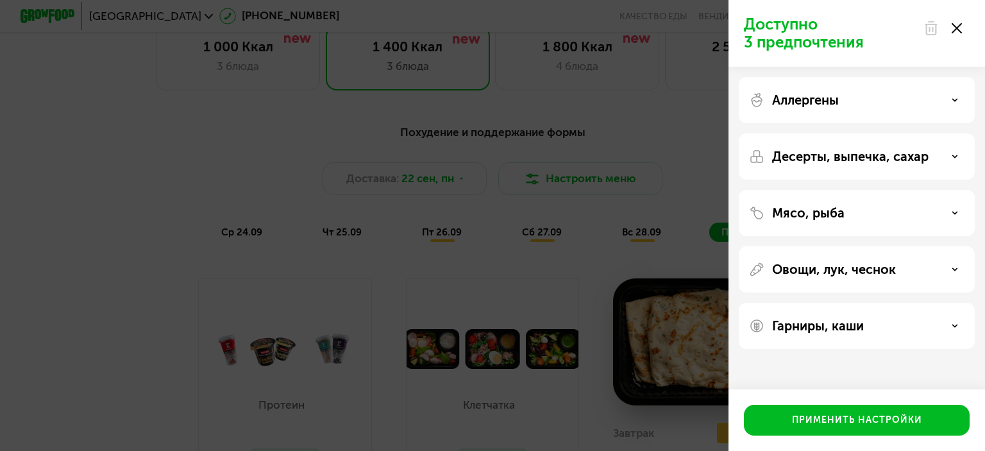
click at [826, 178] on div "Десерты, выпечка, сахар" at bounding box center [857, 156] width 236 height 46
click at [833, 198] on div "Мясо, рыба" at bounding box center [857, 213] width 236 height 46
drag, startPoint x: 839, startPoint y: 212, endPoint x: 883, endPoint y: 219, distance: 45.5
click at [839, 212] on p "Мясо, рыба" at bounding box center [808, 212] width 72 height 15
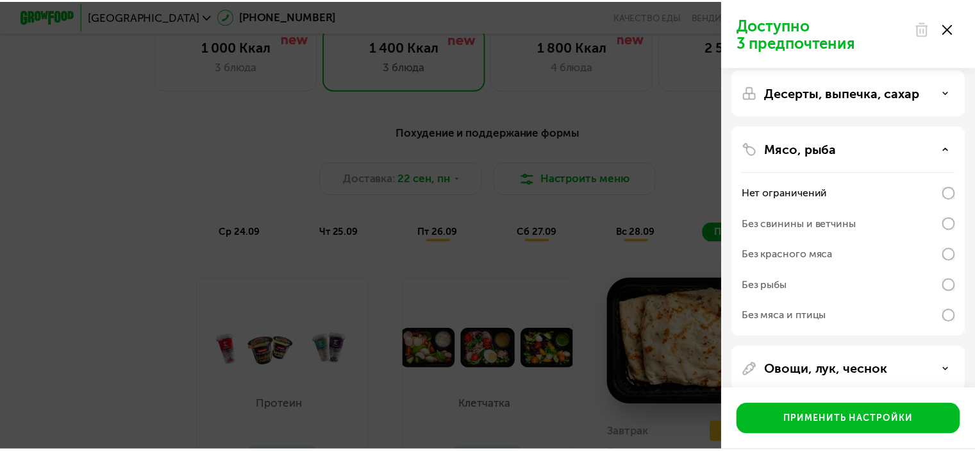
scroll to position [0, 0]
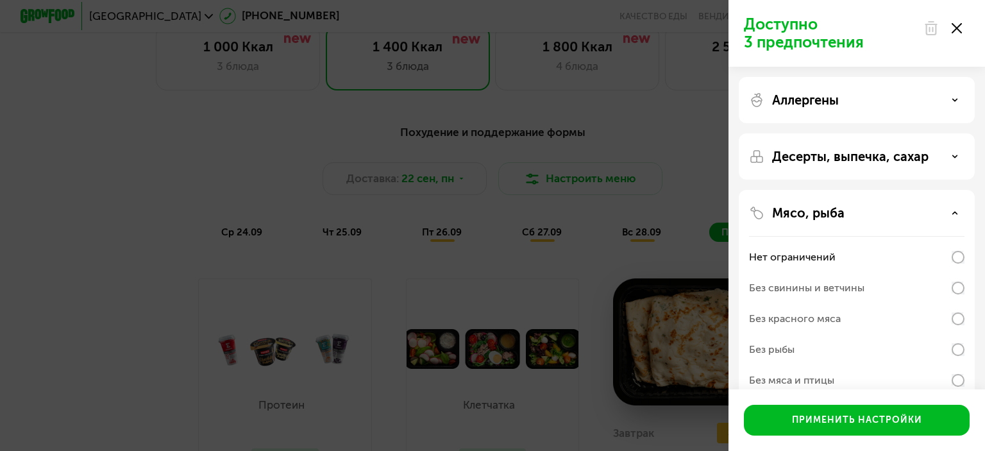
click at [925, 158] on p "Десерты, выпечка, сахар" at bounding box center [850, 156] width 156 height 15
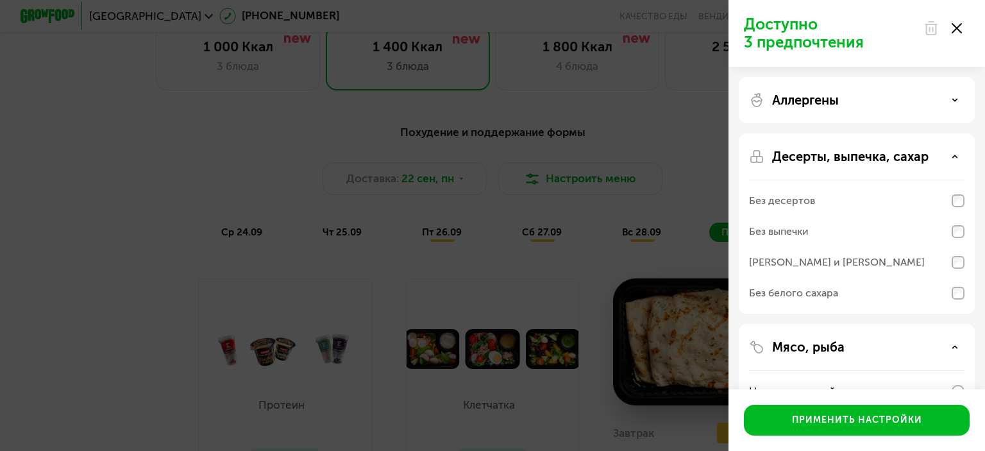
click at [51, 243] on div "Доступно 3 предпочтения Аллергены Десерты, выпечка, сахар Без десертов Без выпе…" at bounding box center [492, 225] width 985 height 451
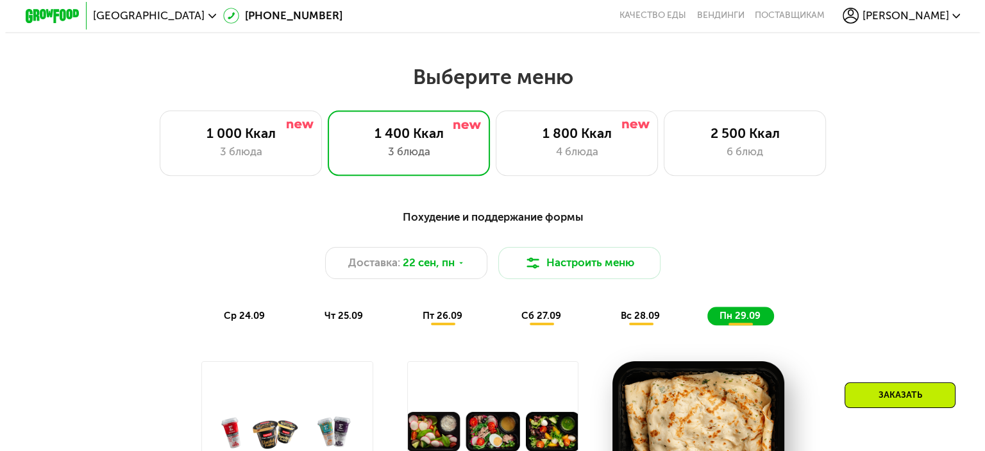
scroll to position [980, 0]
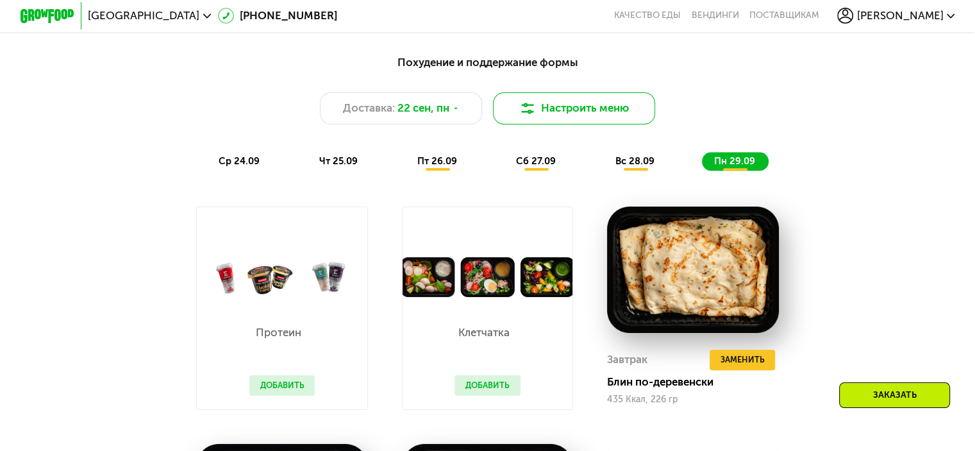
click at [577, 113] on button "Настроить меню" at bounding box center [574, 108] width 163 height 33
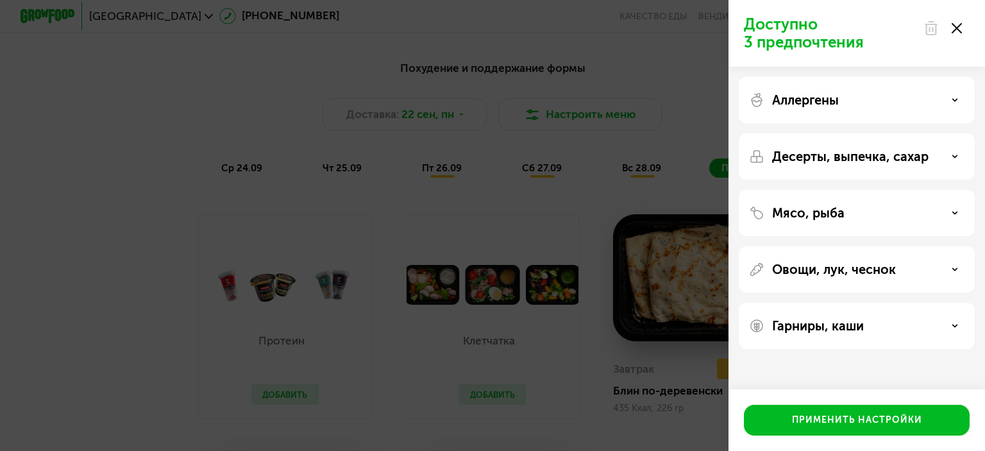
click at [944, 279] on div "Овощи, лук, чеснок" at bounding box center [857, 269] width 236 height 46
click at [947, 271] on div "Овощи, лук, чеснок" at bounding box center [856, 269] width 215 height 15
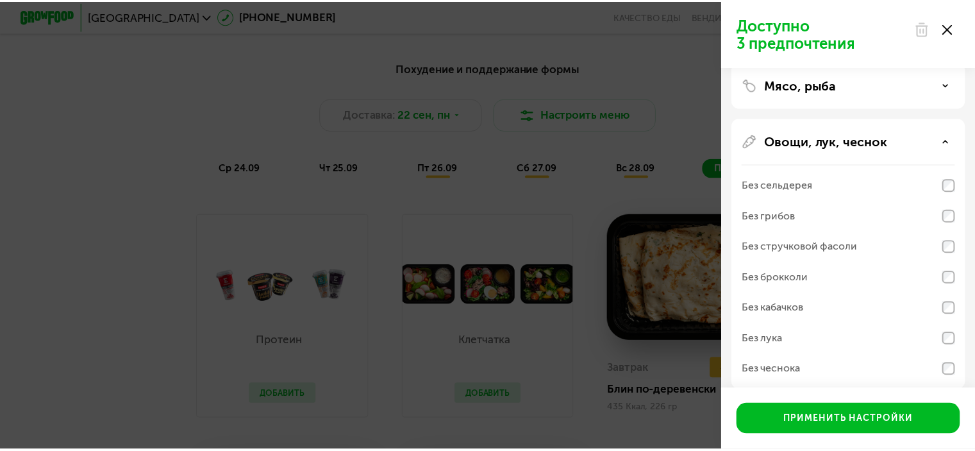
scroll to position [192, 0]
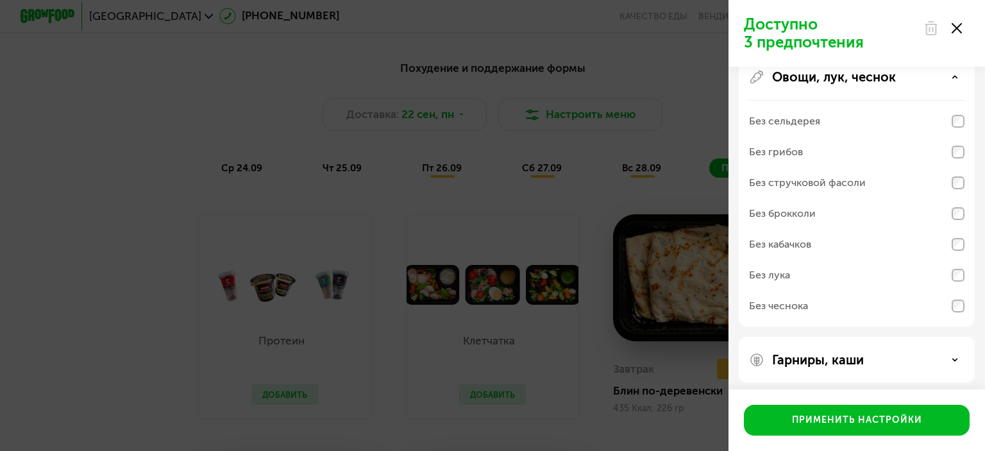
click at [100, 172] on div "Доступно 3 предпочтения Аллергены Десерты, выпечка, сахар Мясо, рыба Овощи, лук…" at bounding box center [492, 225] width 985 height 451
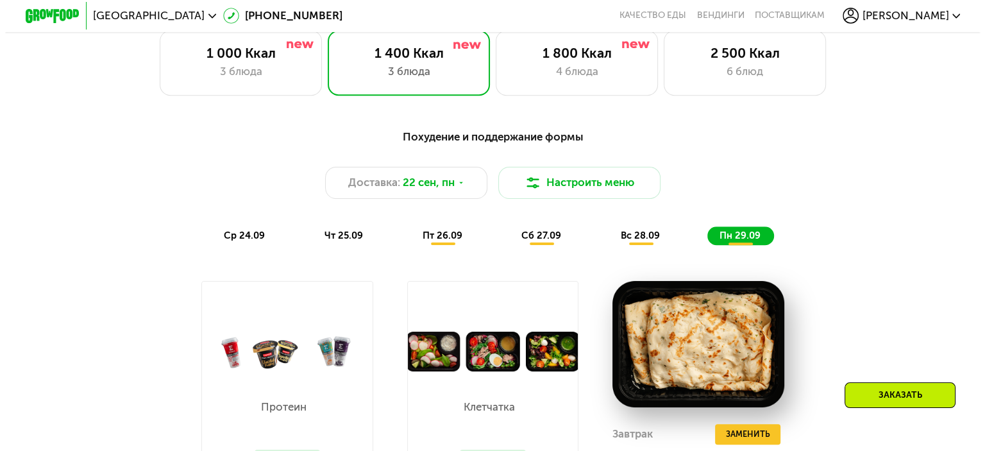
scroll to position [851, 0]
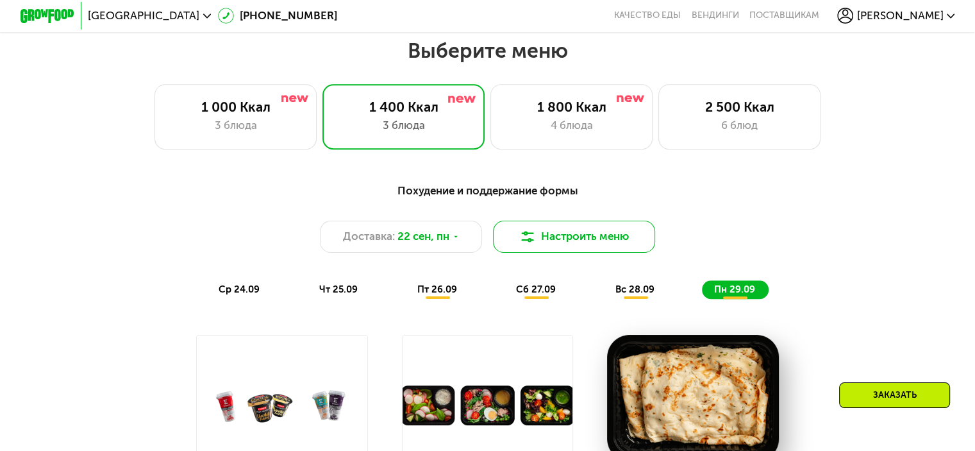
click at [595, 238] on button "Настроить меню" at bounding box center [574, 237] width 163 height 33
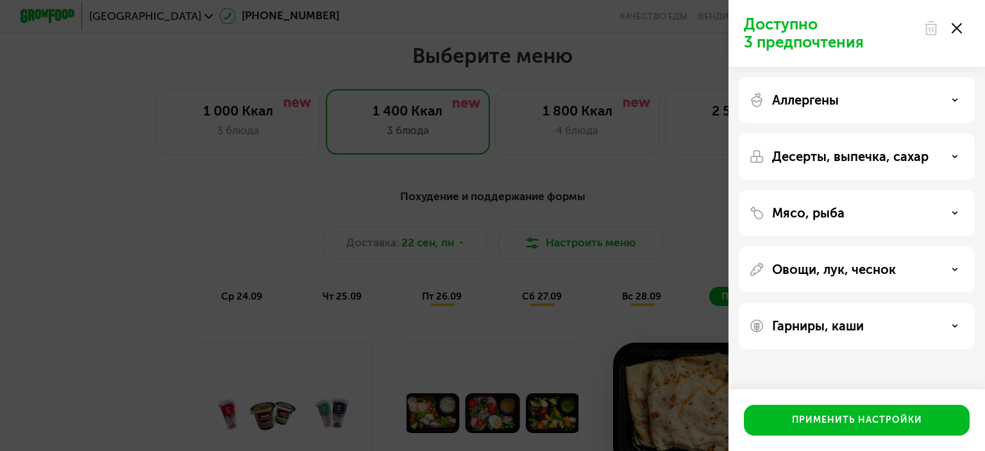
click at [921, 318] on div "Гарниры, каши" at bounding box center [856, 325] width 215 height 15
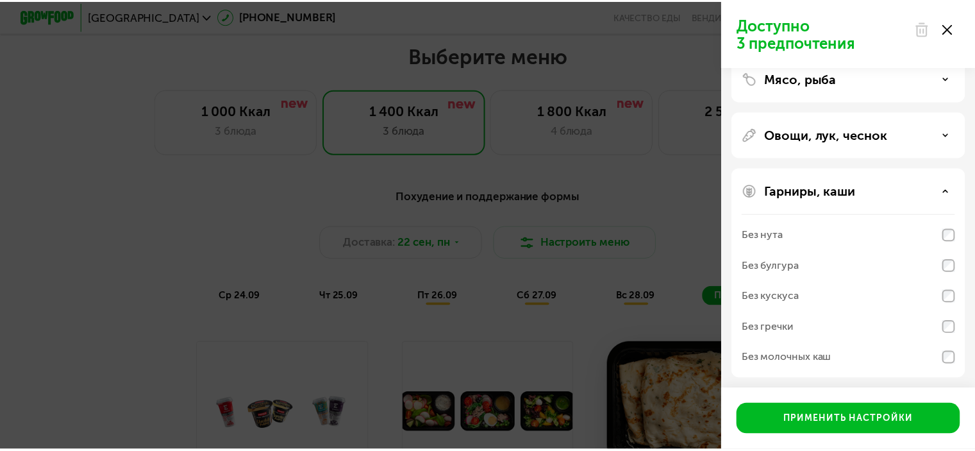
scroll to position [137, 0]
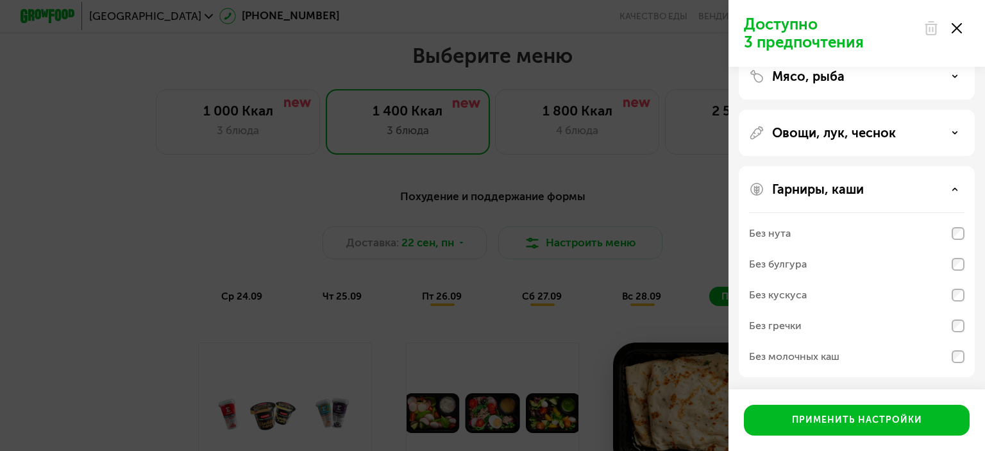
click at [24, 217] on div "Доступно 3 предпочтения Аллергены Десерты, выпечка, сахар Мясо, рыба Овощи, лук…" at bounding box center [492, 225] width 985 height 451
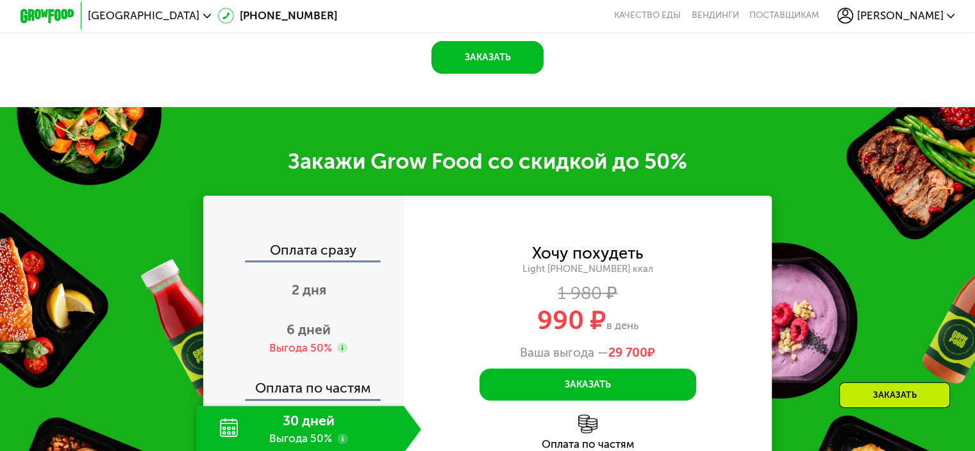
scroll to position [1621, 0]
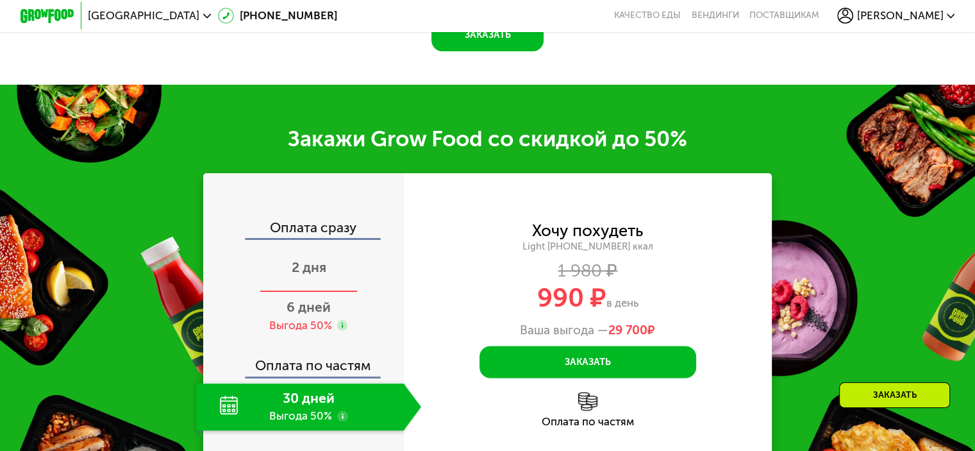
click at [312, 275] on span "2 дня" at bounding box center [309, 267] width 35 height 16
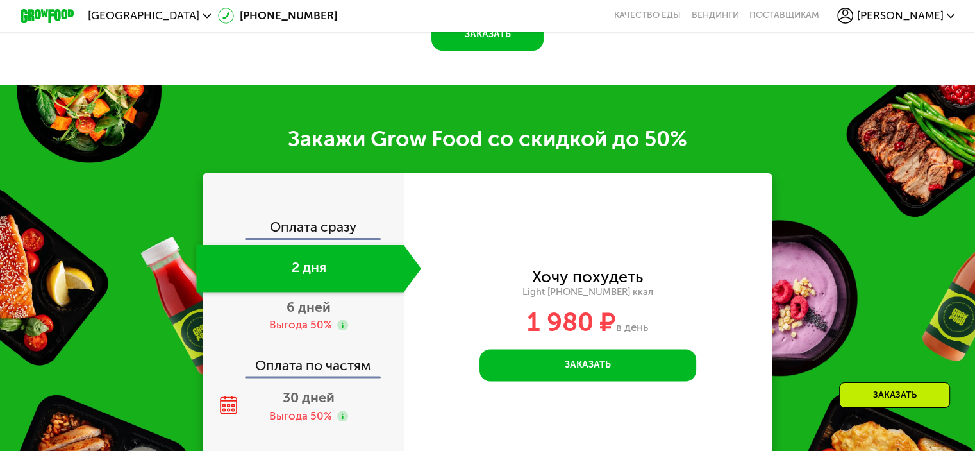
scroll to position [1534, 0]
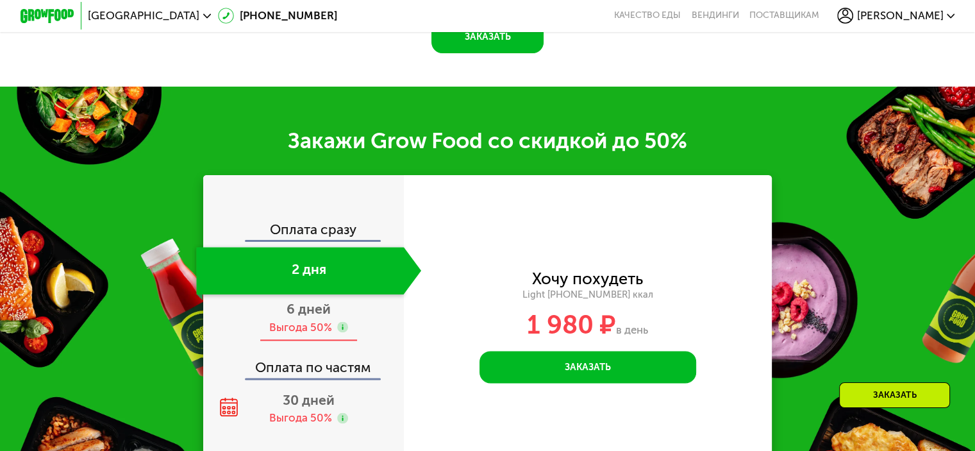
click at [299, 317] on span "6 дней" at bounding box center [309, 309] width 44 height 16
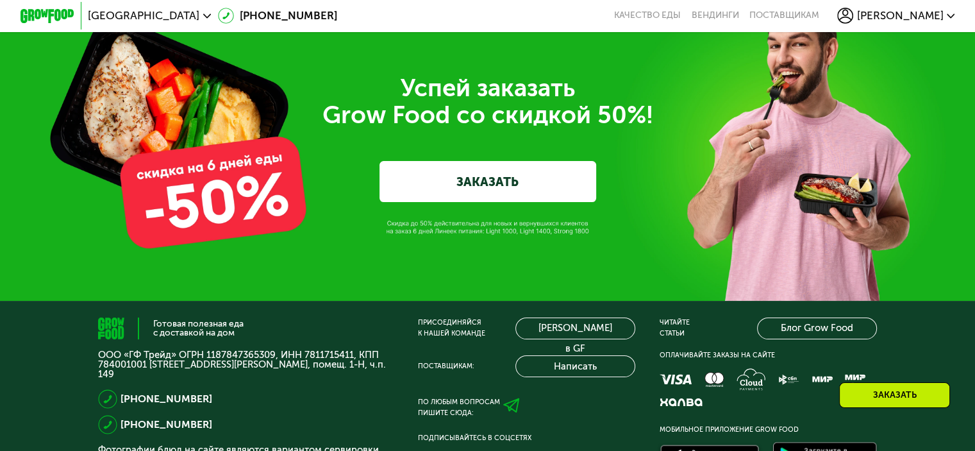
scroll to position [4355, 0]
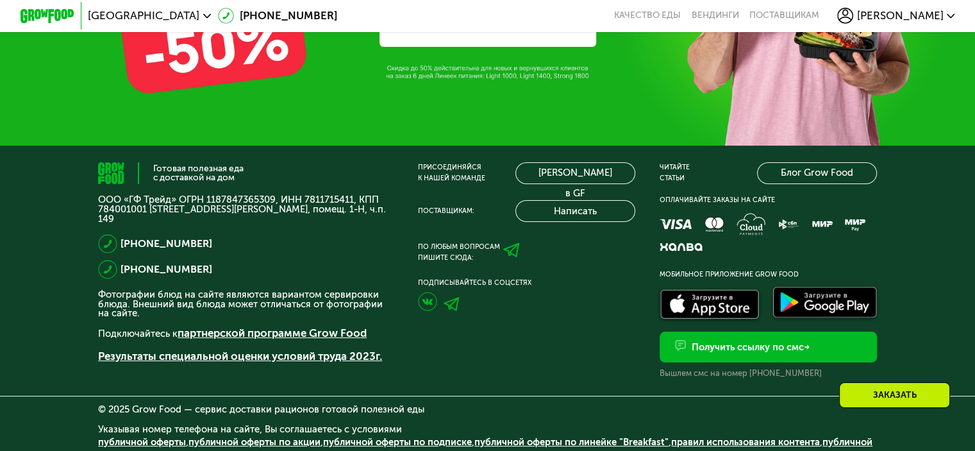
click at [513, 258] on icon at bounding box center [511, 250] width 17 height 17
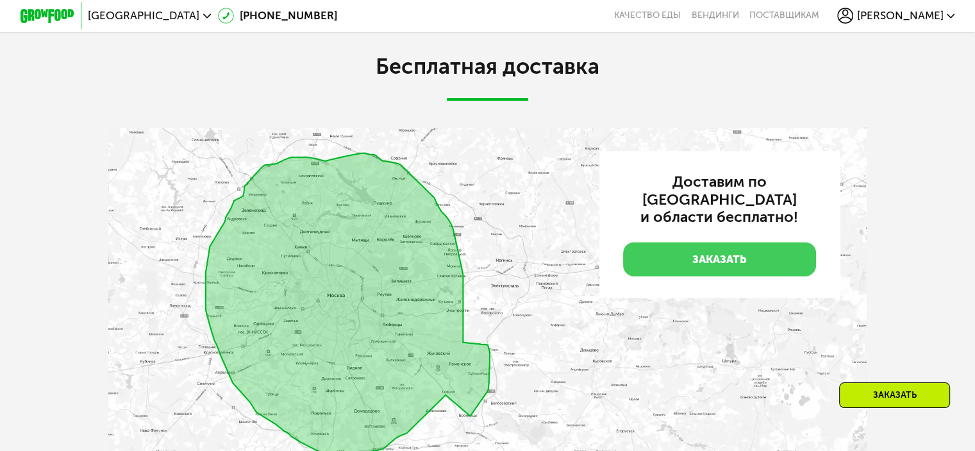
click at [698, 255] on link "Заказать" at bounding box center [719, 259] width 193 height 34
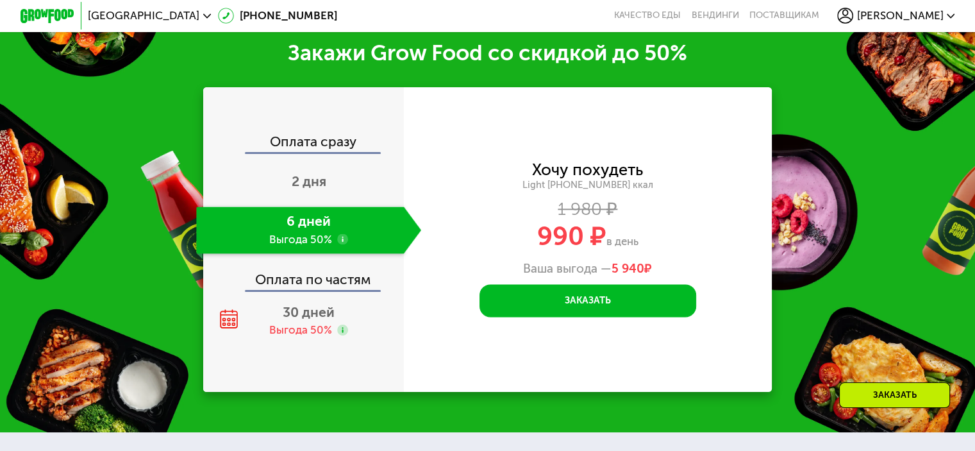
scroll to position [1600, 0]
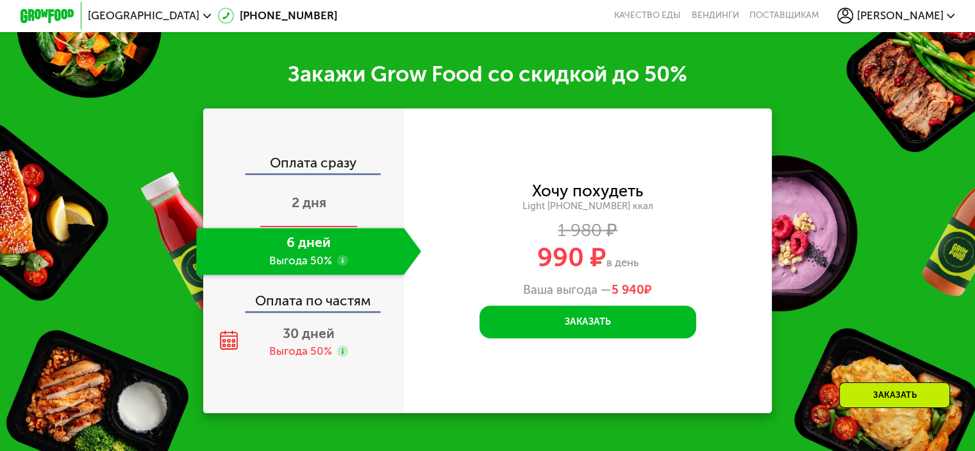
click at [319, 210] on span "2 дня" at bounding box center [309, 202] width 35 height 16
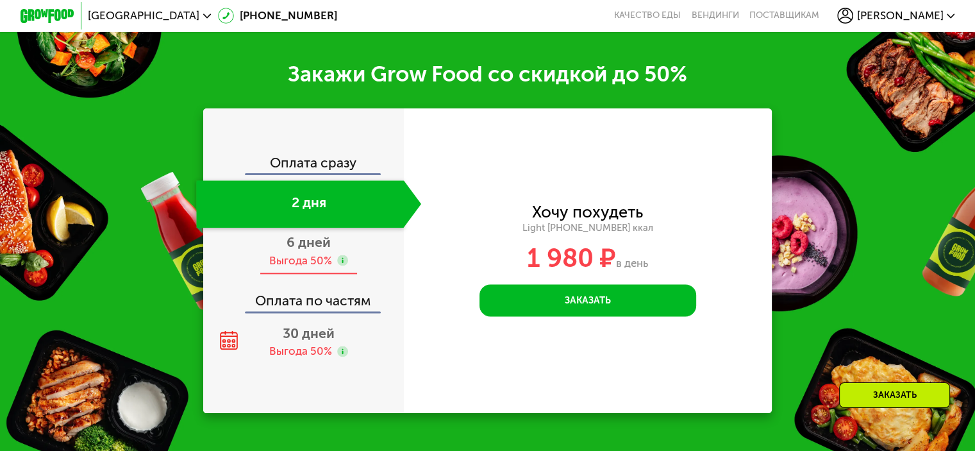
click at [315, 268] on div "Выгода 50%" at bounding box center [300, 260] width 63 height 15
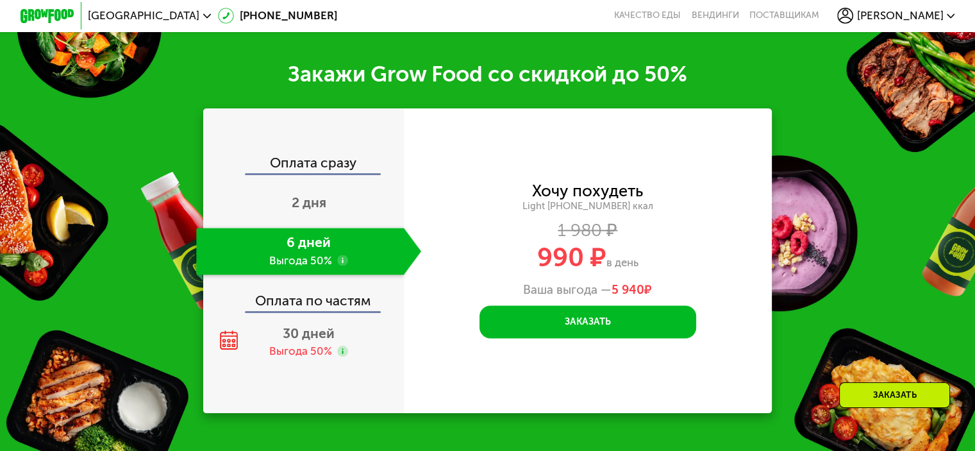
click at [344, 265] on use at bounding box center [342, 260] width 11 height 11
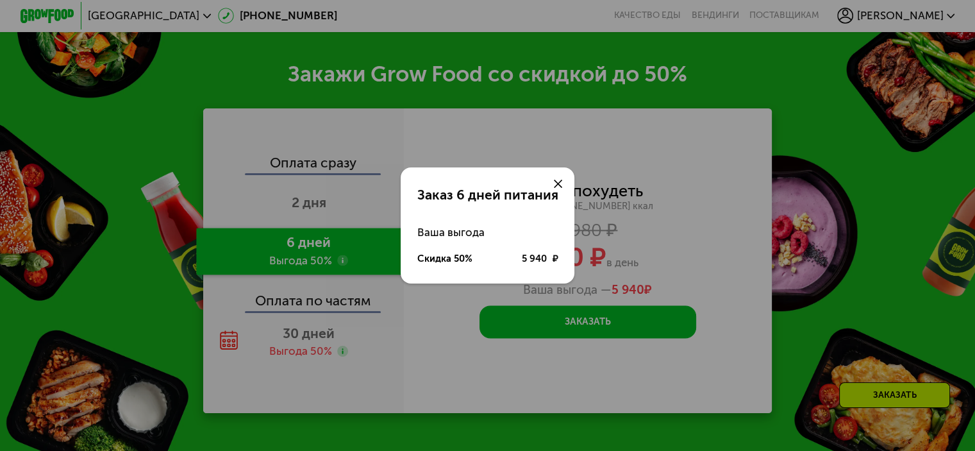
click at [554, 180] on icon at bounding box center [558, 184] width 8 height 8
